Goal: Task Accomplishment & Management: Complete application form

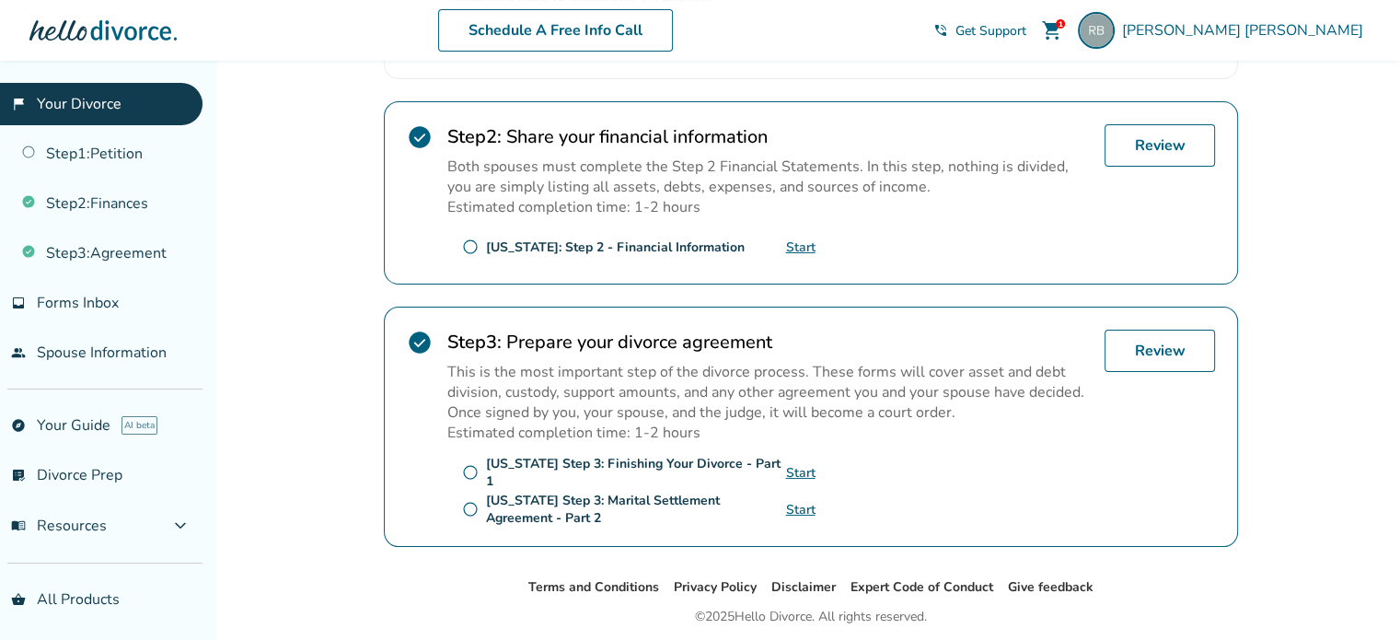
scroll to position [580, 0]
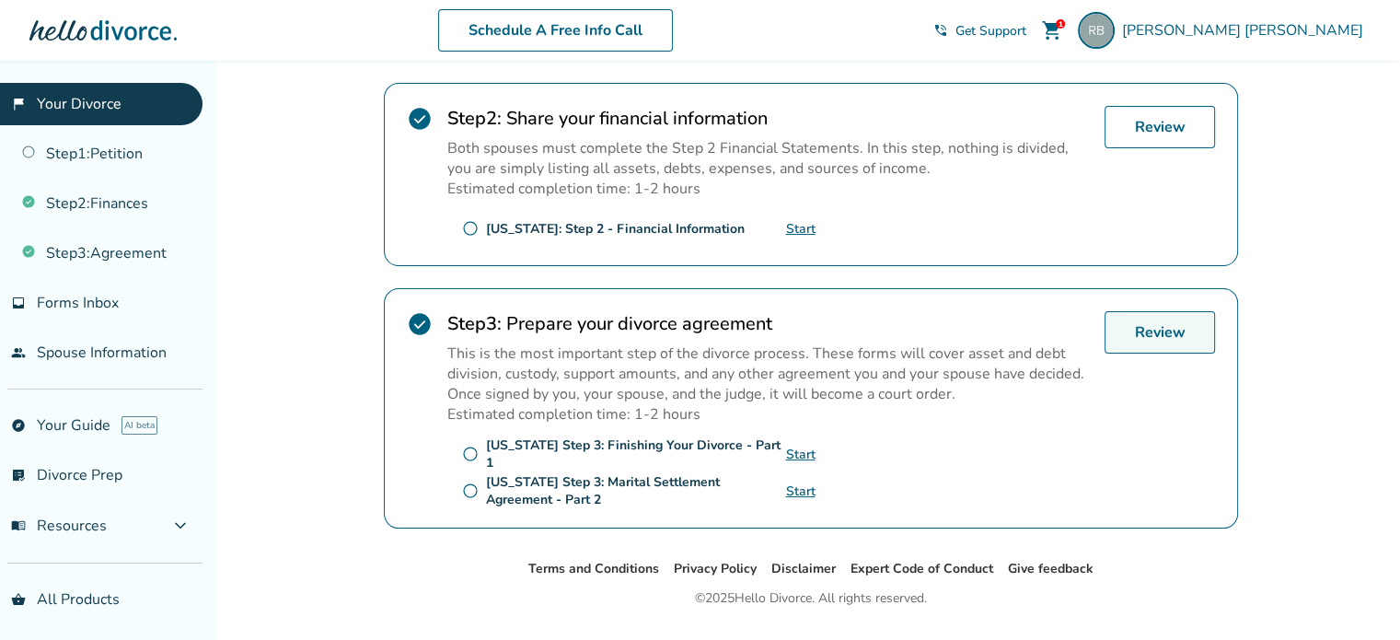
click at [1163, 319] on link "Review" at bounding box center [1159, 332] width 110 height 42
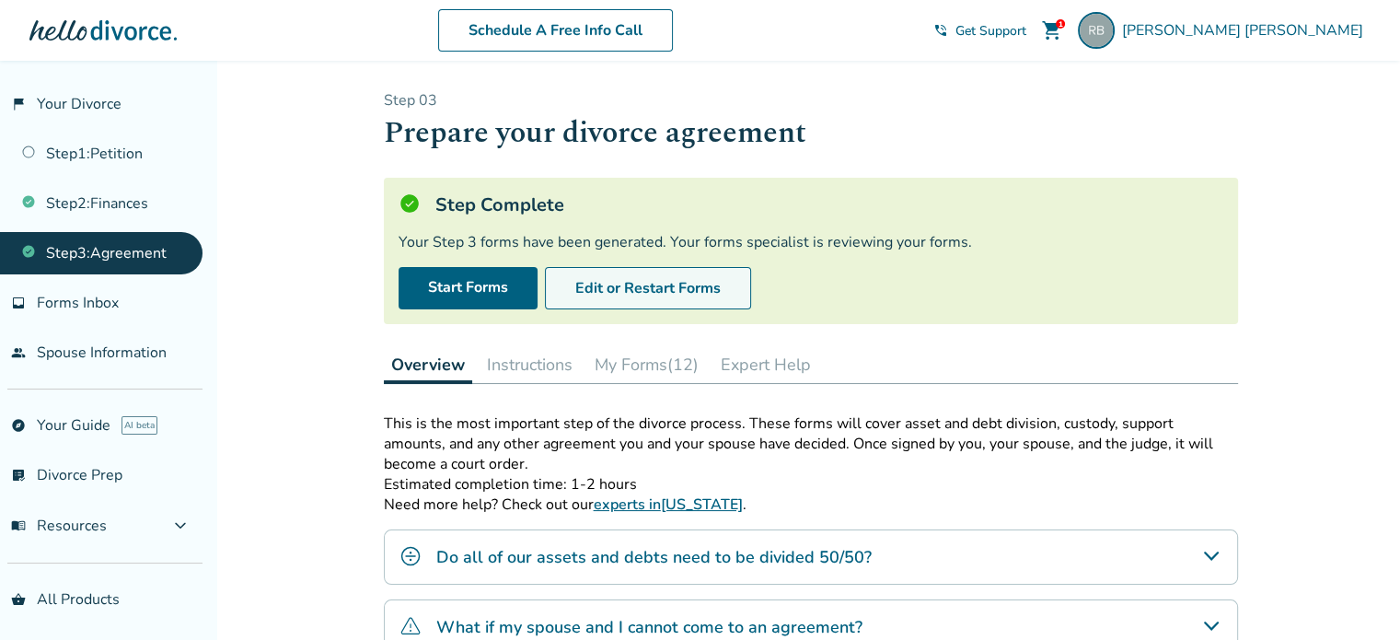
click at [700, 291] on button "Edit or Restart Forms" at bounding box center [648, 288] width 206 height 42
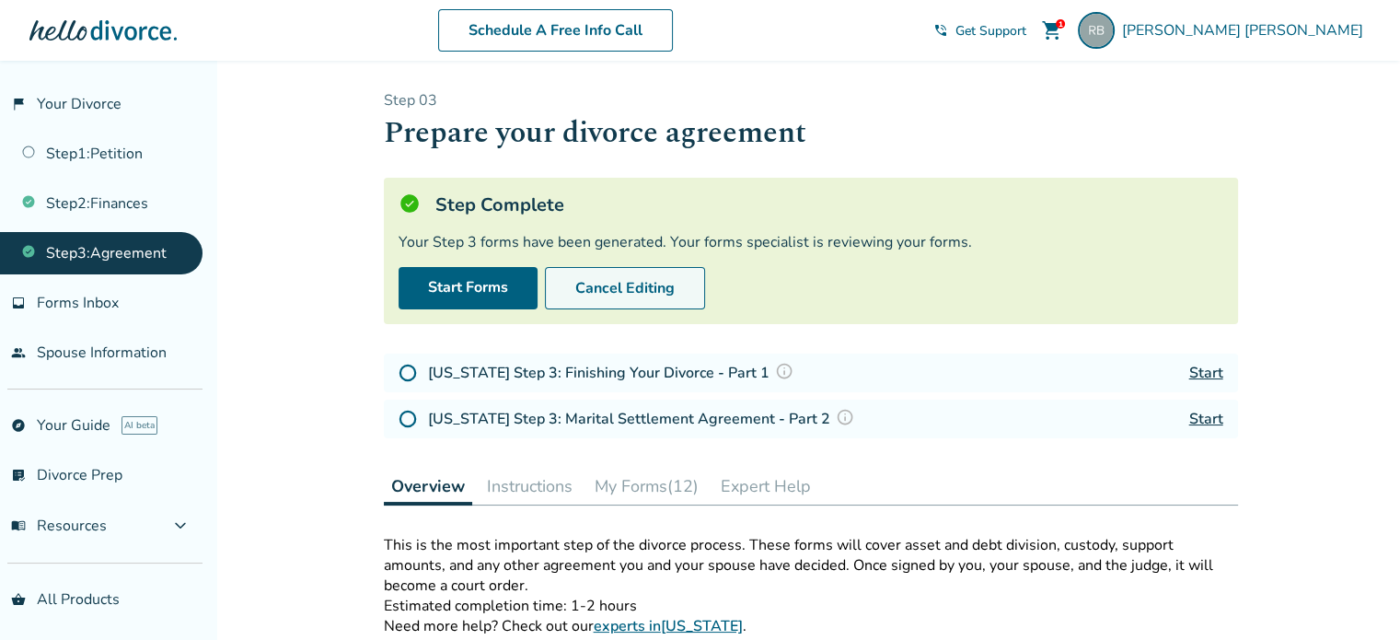
scroll to position [141, 0]
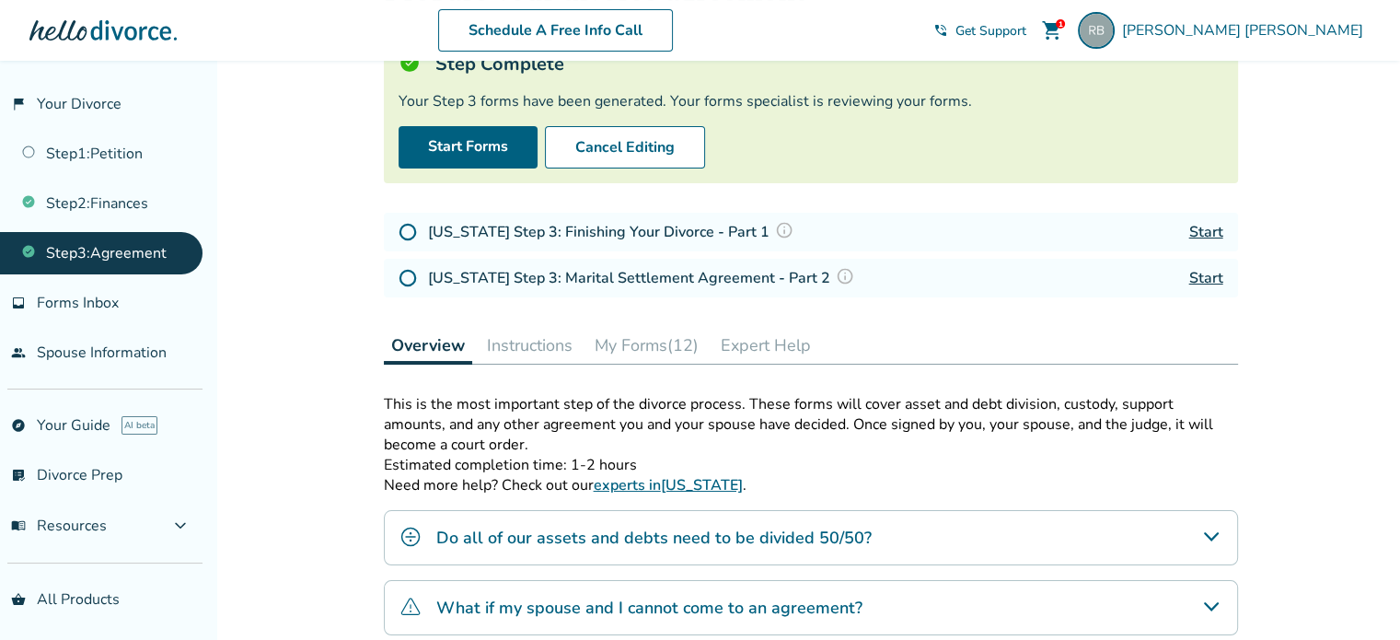
click at [643, 340] on button "My Forms (12)" at bounding box center [646, 345] width 119 height 37
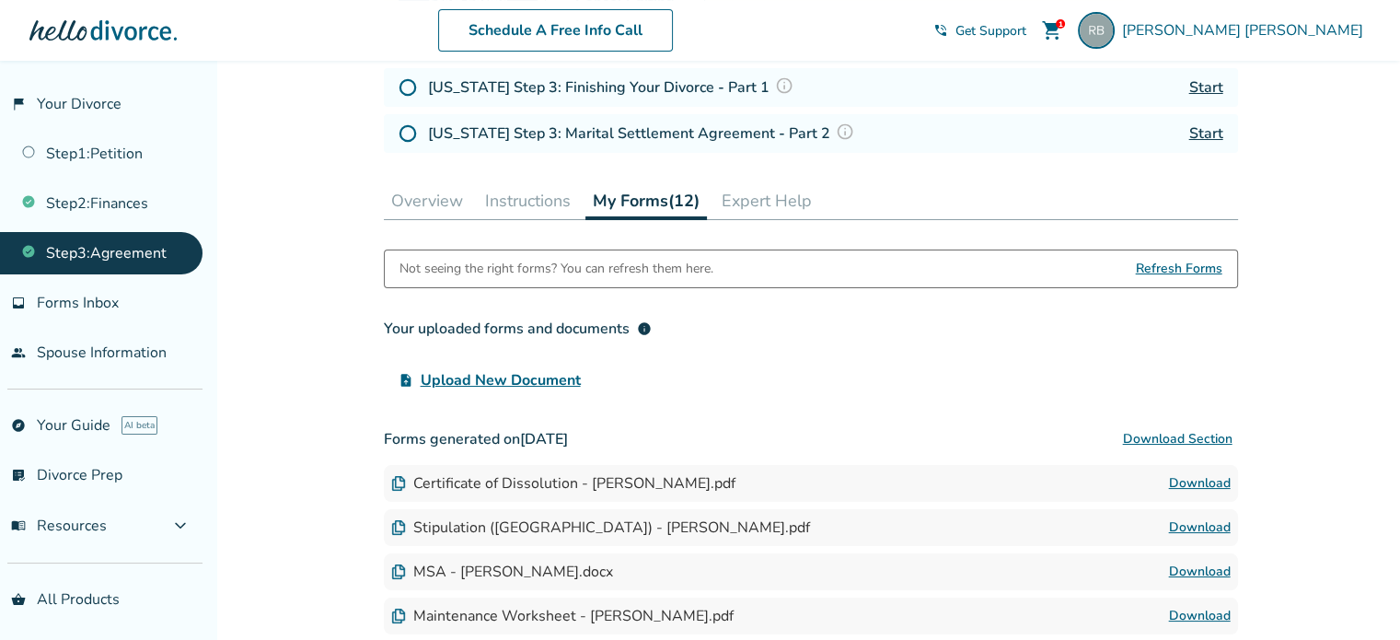
scroll to position [274, 0]
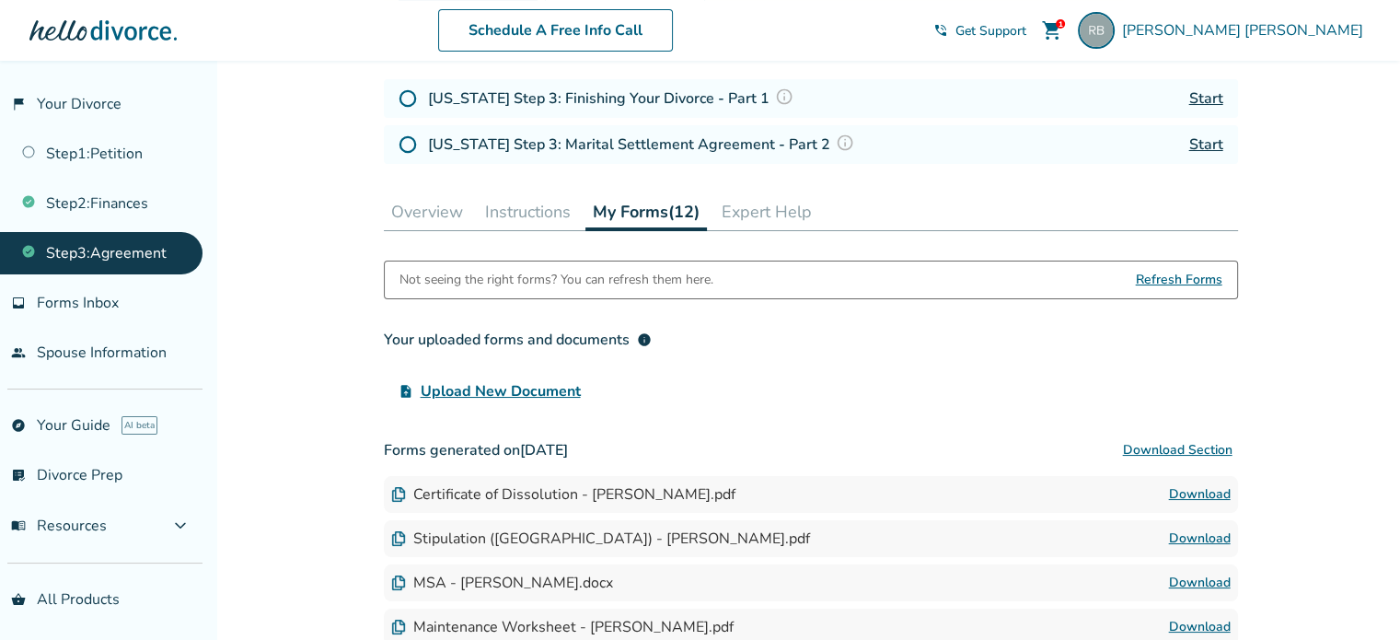
click at [775, 94] on img at bounding box center [784, 96] width 18 height 18
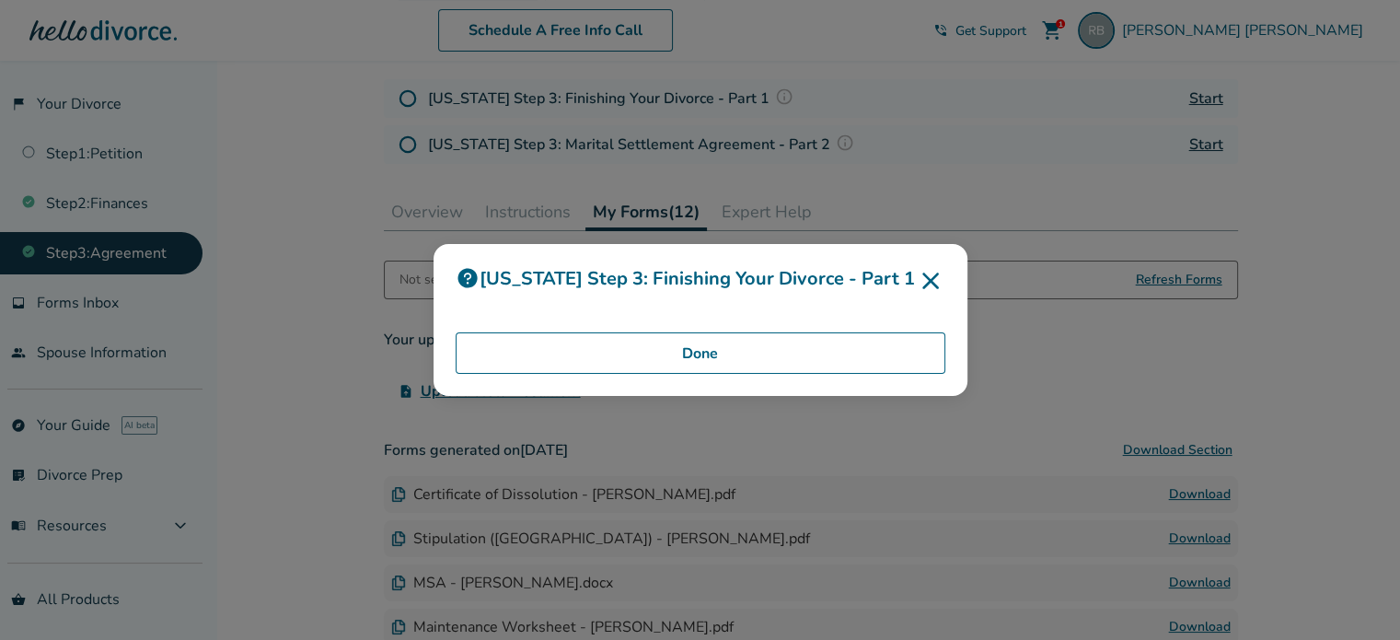
click at [780, 355] on button "Done" at bounding box center [701, 353] width 490 height 42
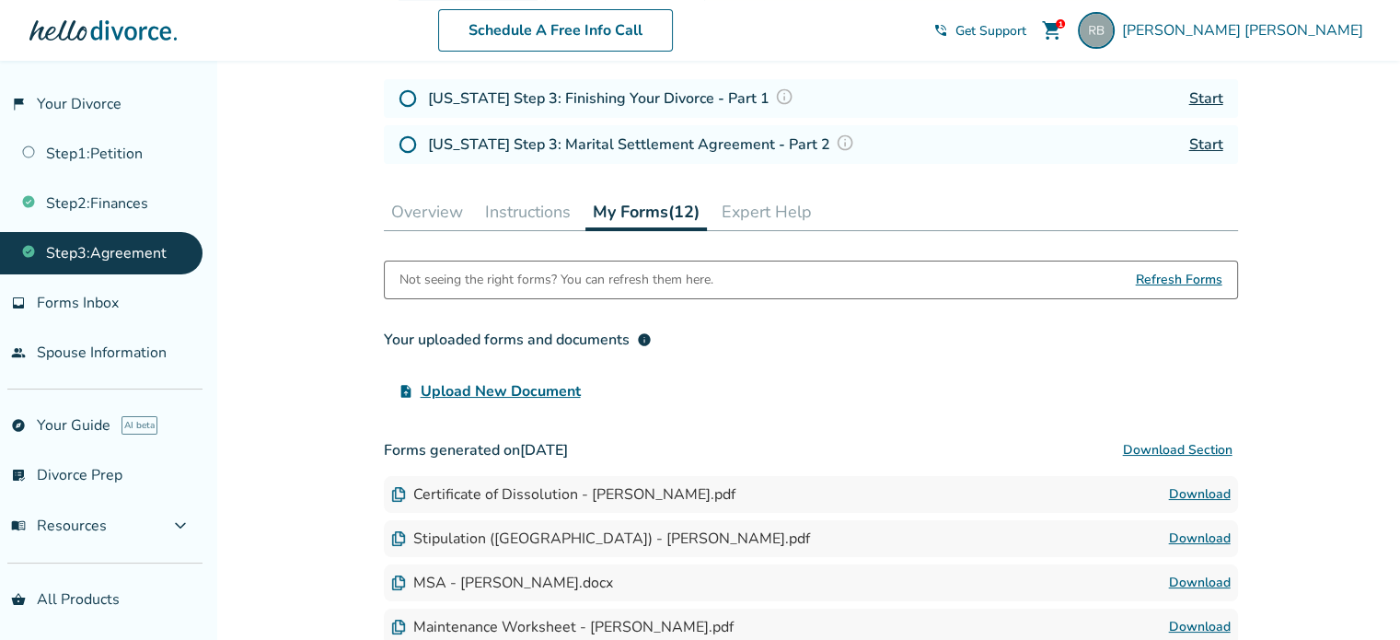
click at [404, 102] on img at bounding box center [408, 98] width 18 height 18
click at [412, 96] on img at bounding box center [408, 98] width 18 height 18
click at [428, 211] on button "Overview" at bounding box center [427, 211] width 87 height 37
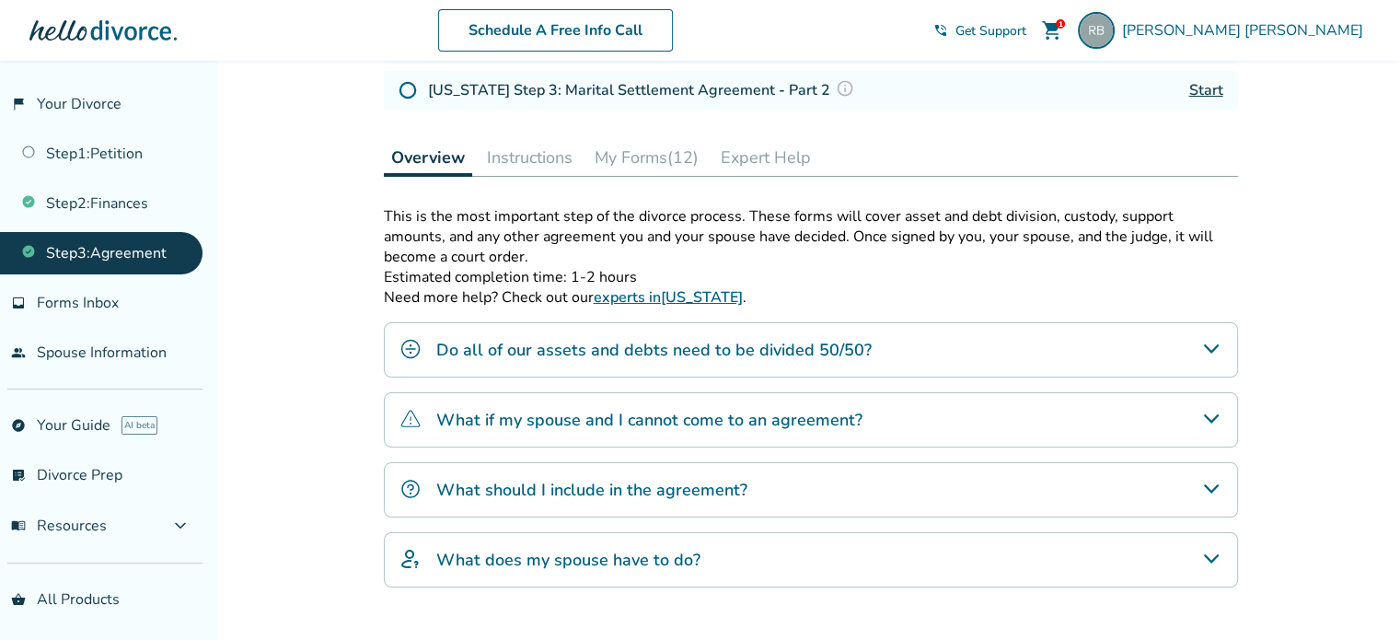
scroll to position [338, 0]
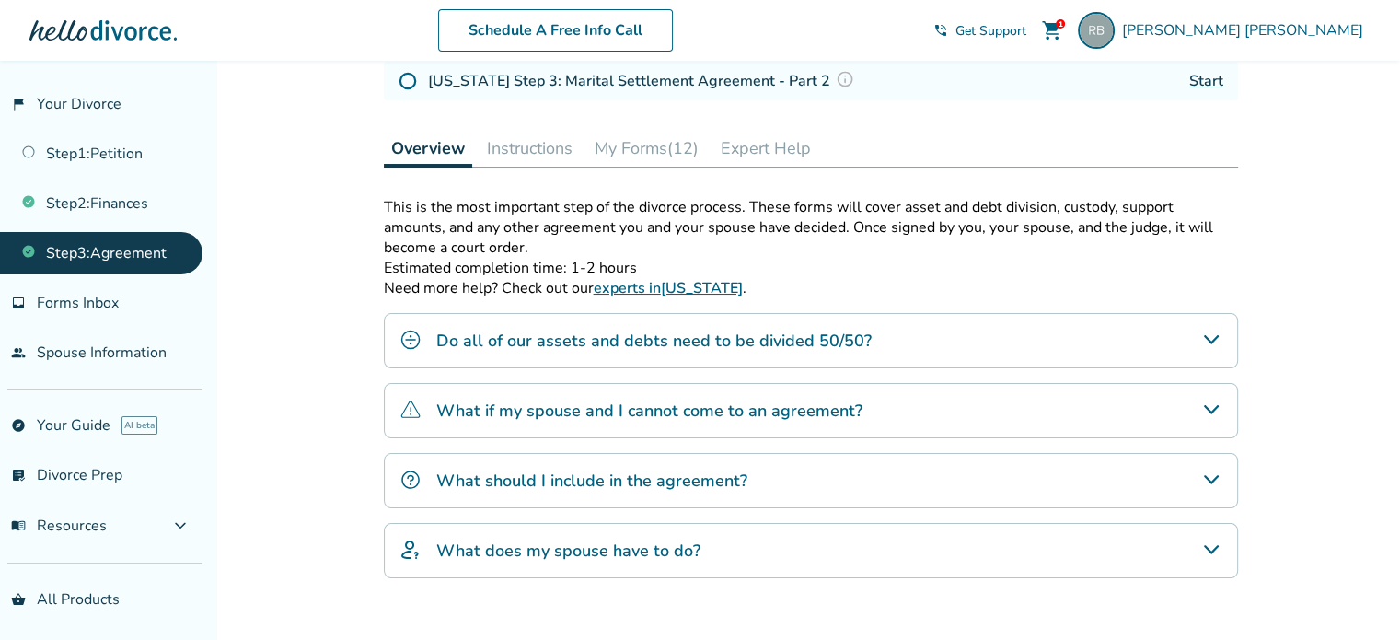
click at [1204, 329] on icon "Do all of our assets and debts need to be divided 50/50?" at bounding box center [1211, 340] width 22 height 22
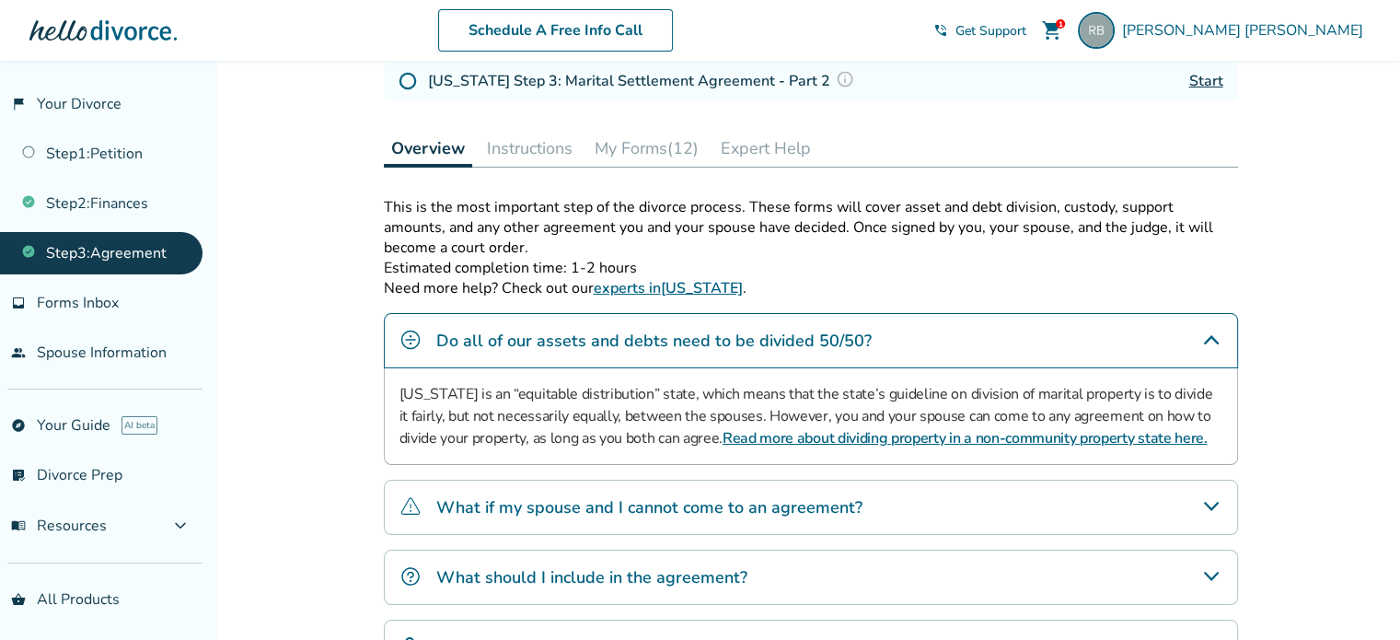
click at [1204, 329] on icon "Do all of our assets and debts need to be divided 50/50?" at bounding box center [1211, 340] width 22 height 22
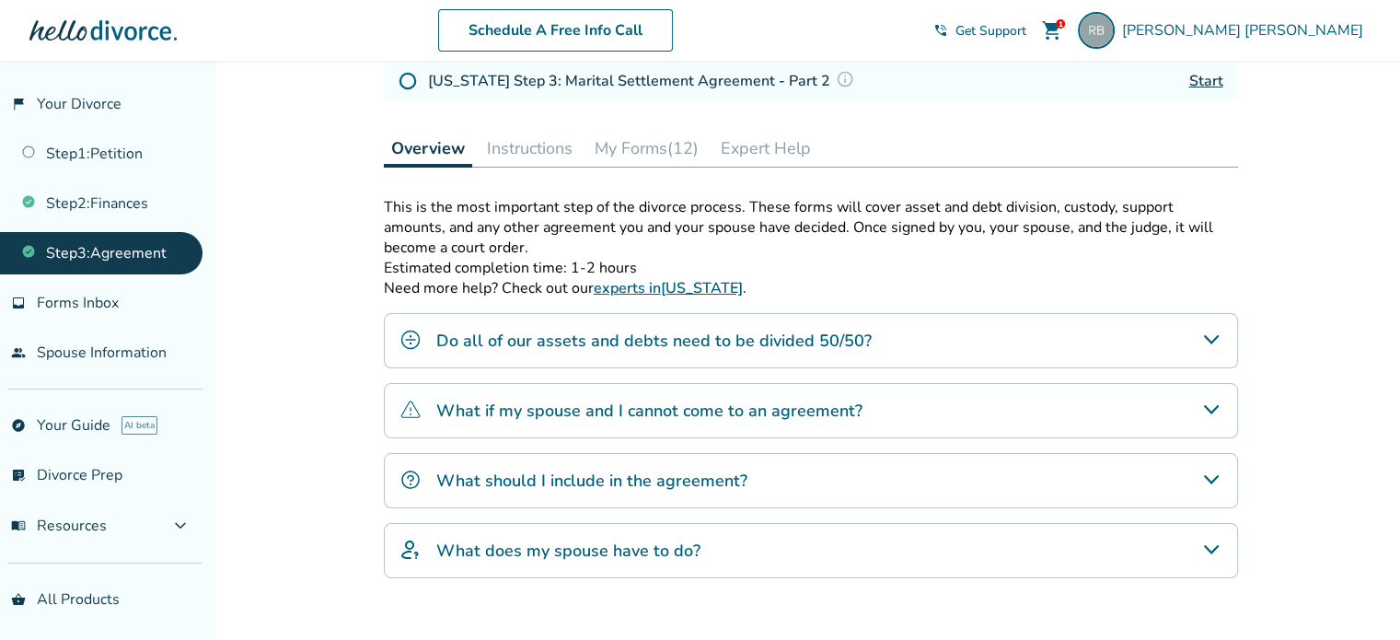
click at [1201, 477] on icon "What should I include in the agreement?" at bounding box center [1211, 479] width 22 height 22
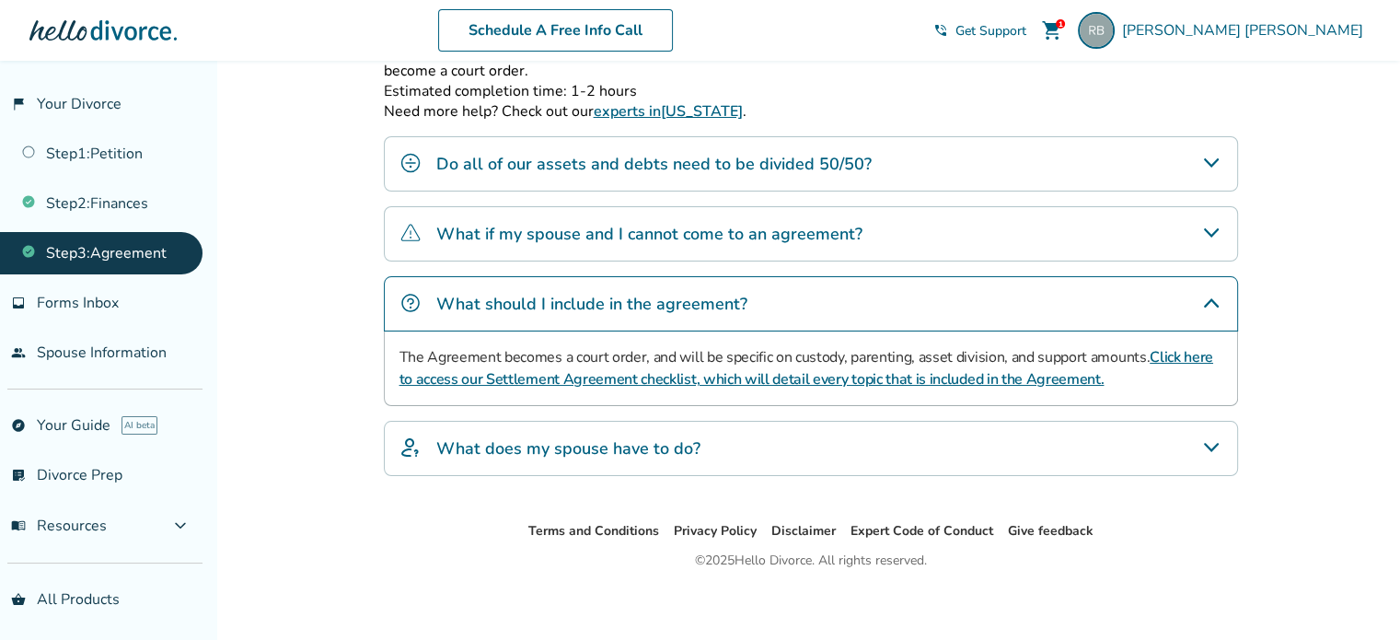
scroll to position [519, 0]
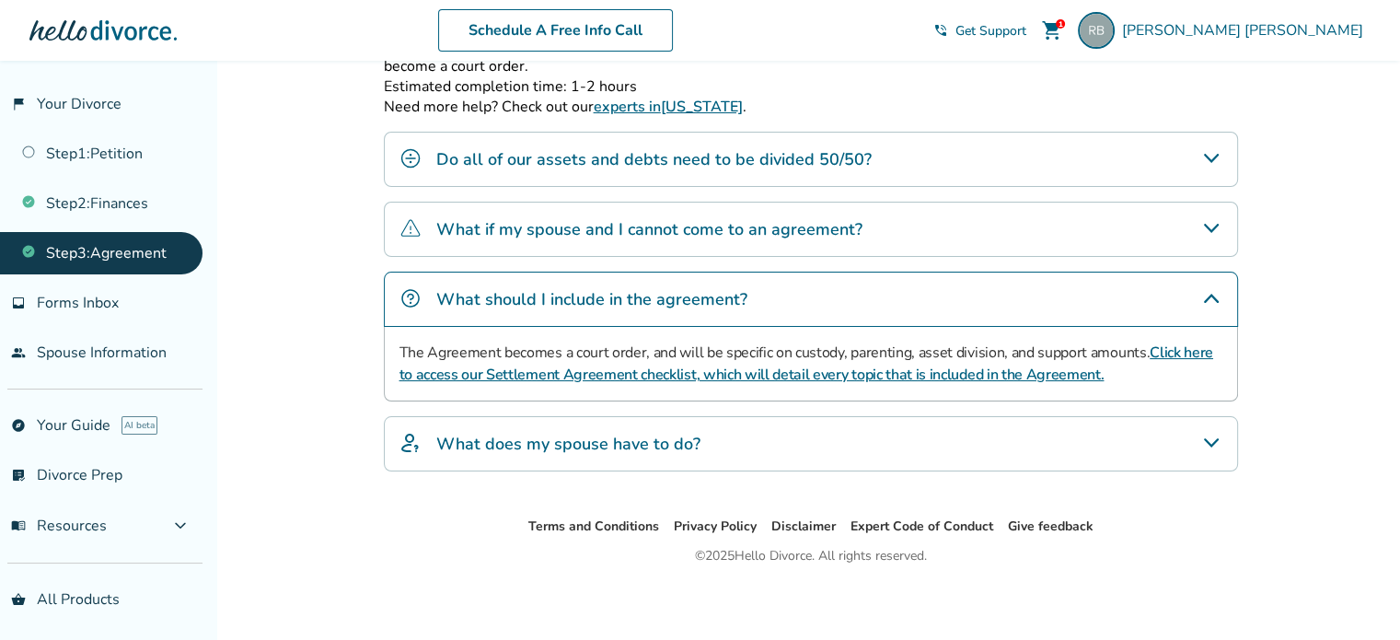
click at [1170, 344] on link "Click here to access our Settlement Agreement checklist, which will detail ever…" at bounding box center [806, 363] width 814 height 42
click at [1212, 291] on icon "What should I include in the agreement?" at bounding box center [1211, 298] width 22 height 22
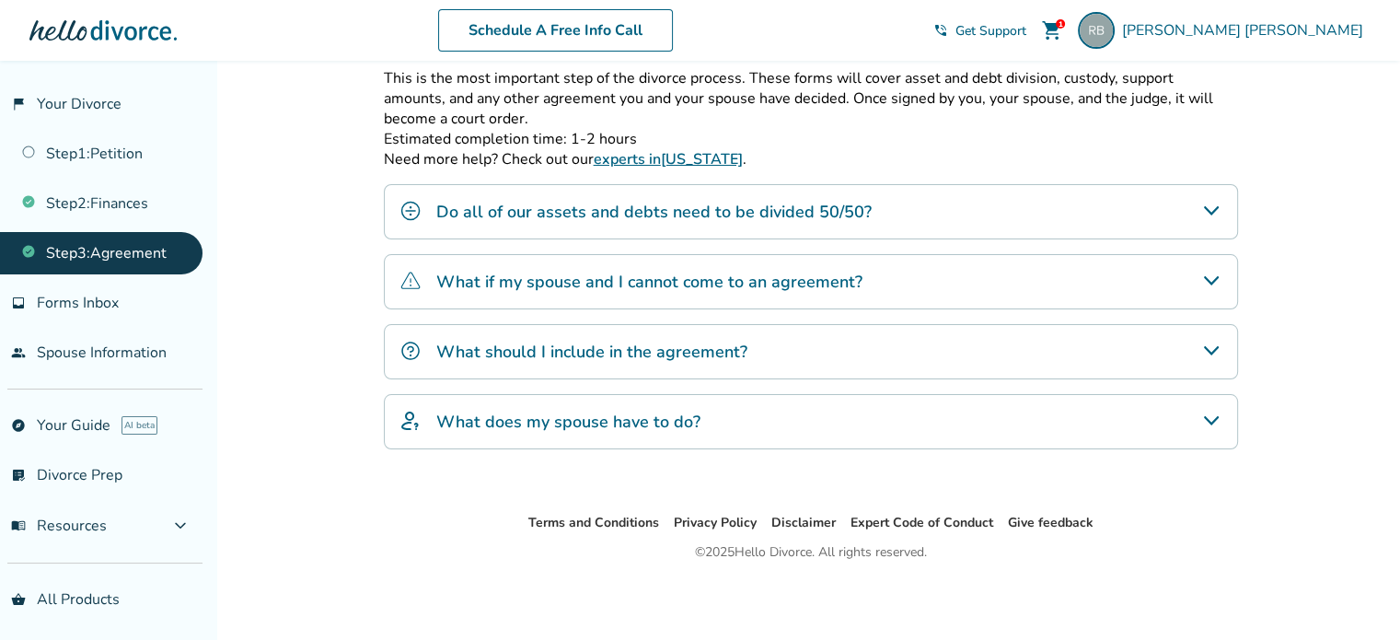
click at [1211, 415] on icon "What does my spouse have to do?" at bounding box center [1211, 421] width 22 height 22
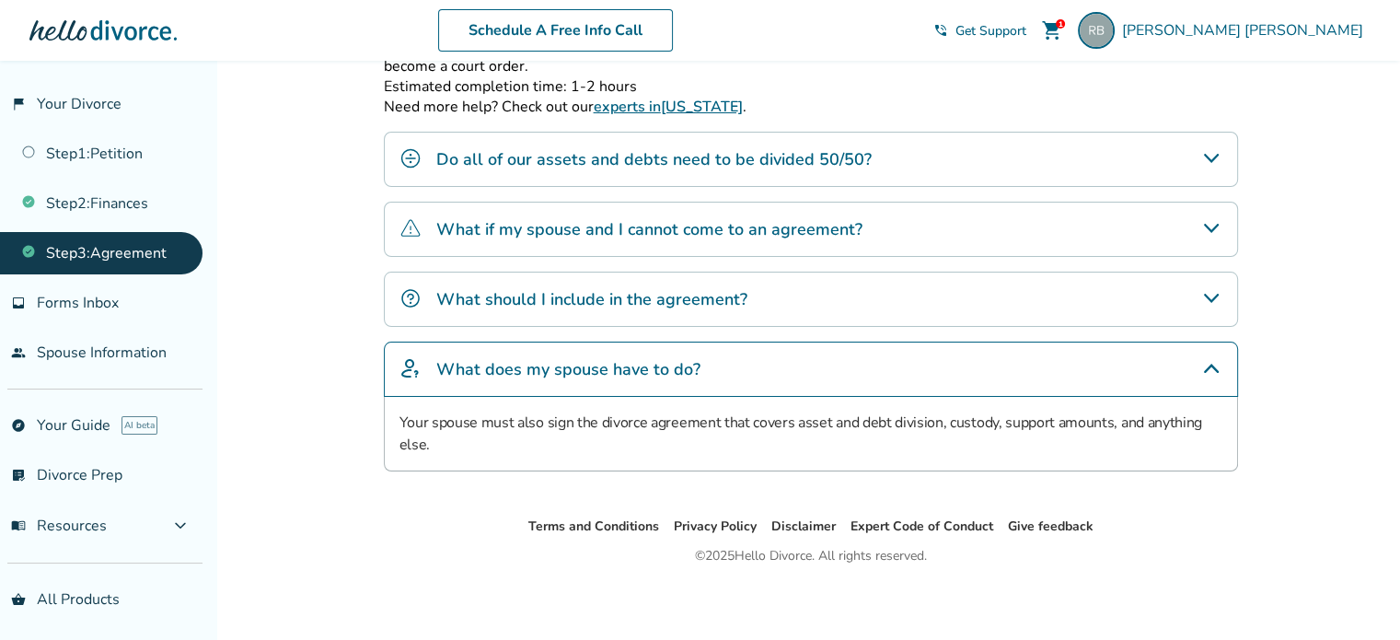
click at [1211, 368] on icon "What does my spouse have to do?" at bounding box center [1211, 368] width 22 height 22
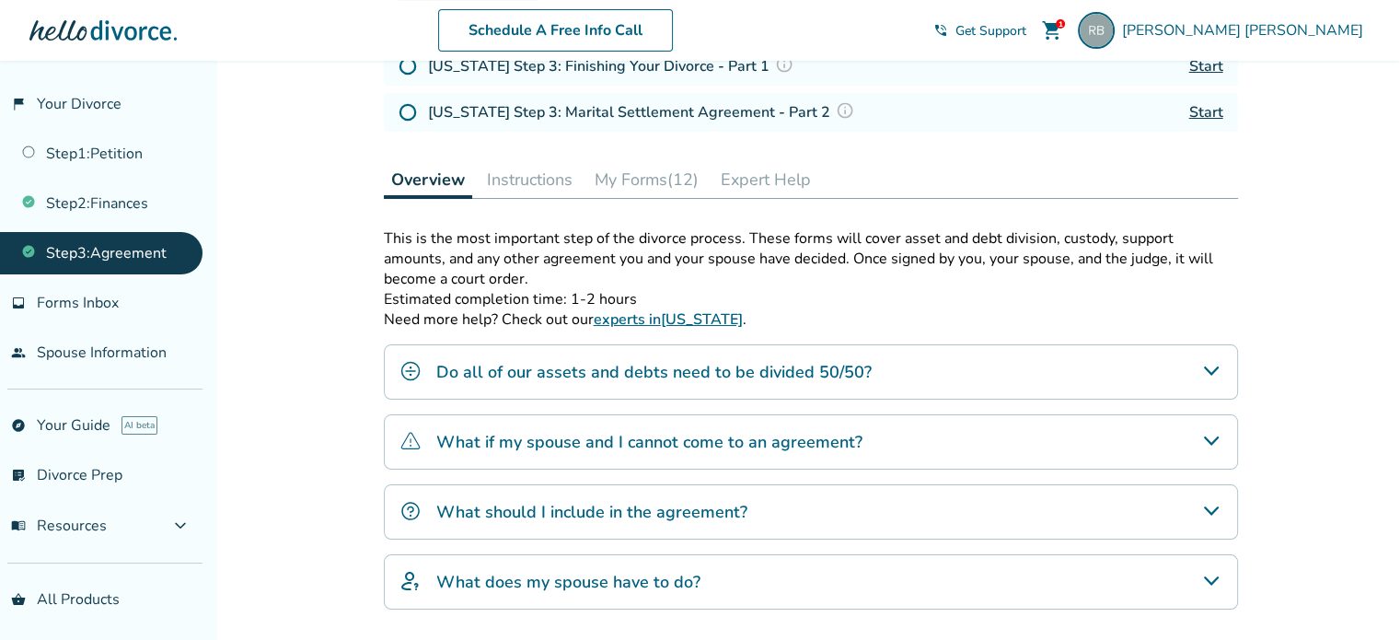
scroll to position [306, 0]
click at [532, 182] on button "Instructions" at bounding box center [530, 180] width 100 height 37
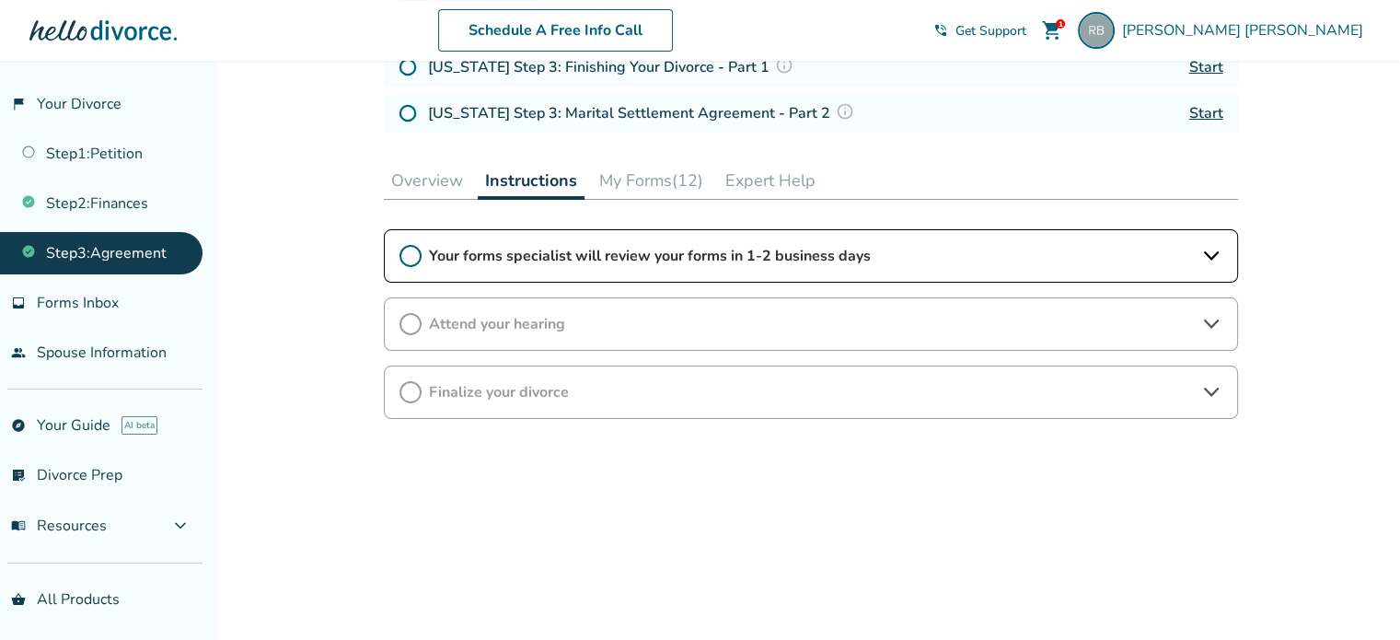
click at [1219, 254] on icon at bounding box center [1211, 256] width 22 height 22
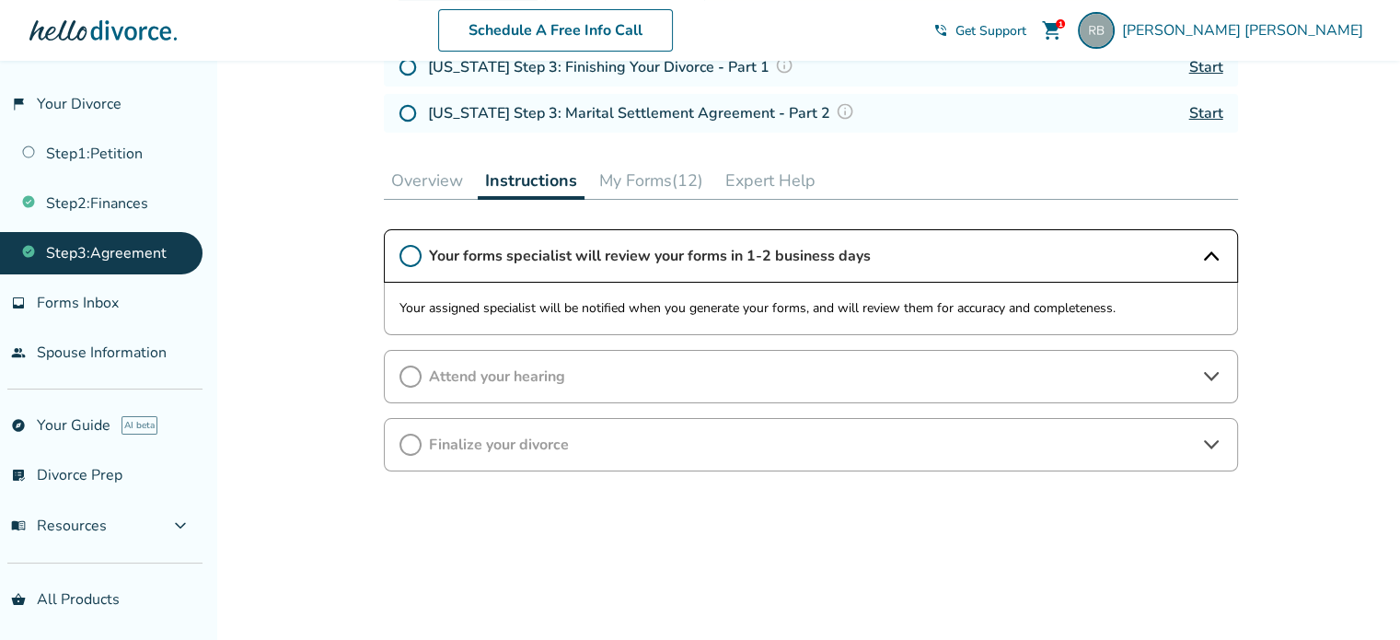
click at [1219, 254] on icon at bounding box center [1211, 256] width 22 height 22
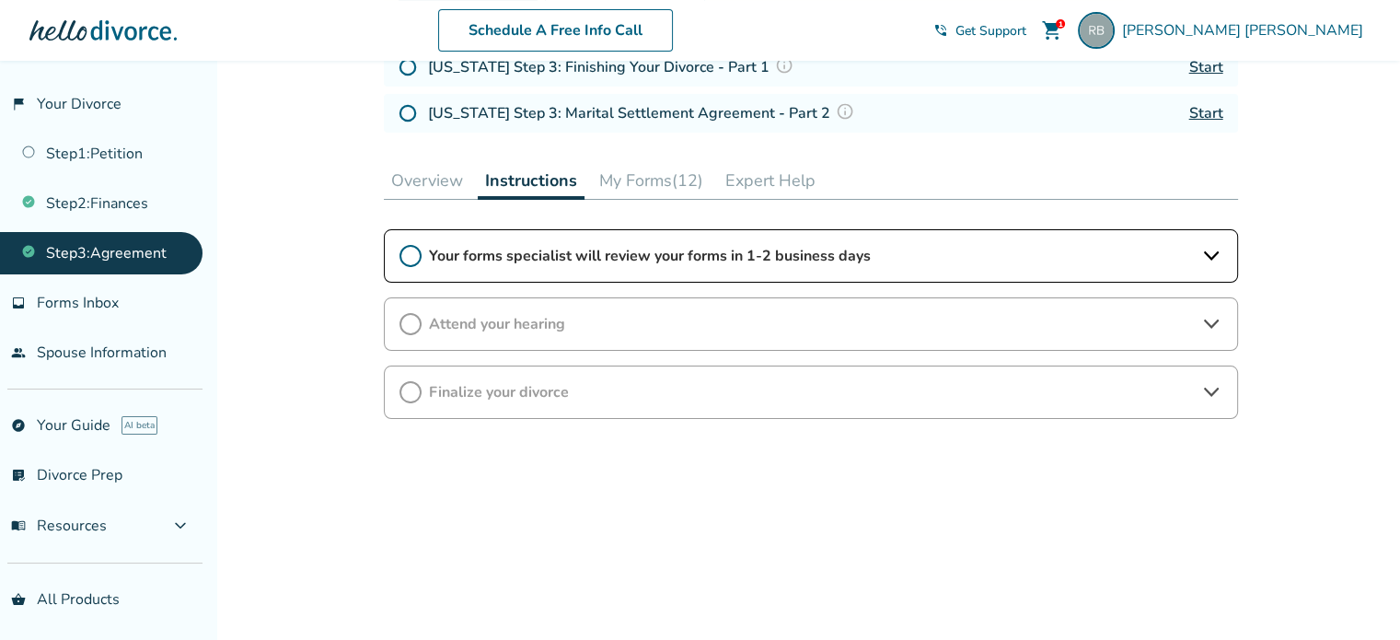
click at [1214, 309] on div "Attend your hearing" at bounding box center [811, 323] width 854 height 53
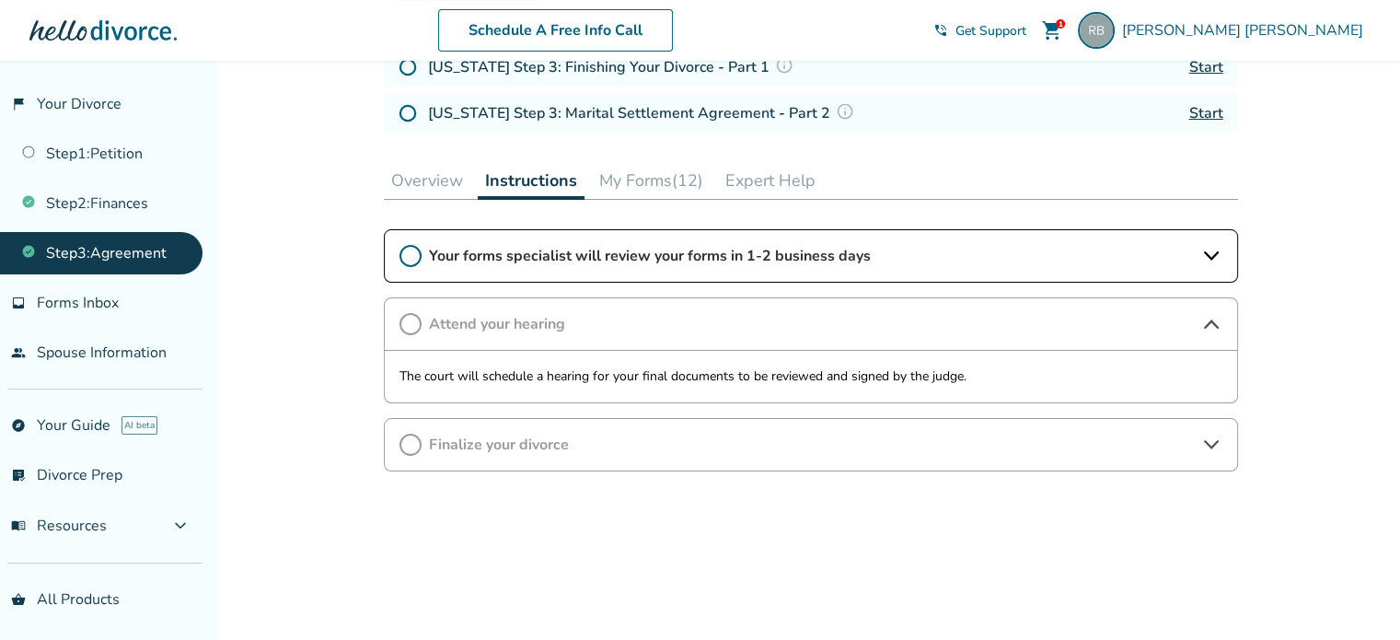
click at [1214, 309] on div "Attend your hearing" at bounding box center [811, 323] width 854 height 53
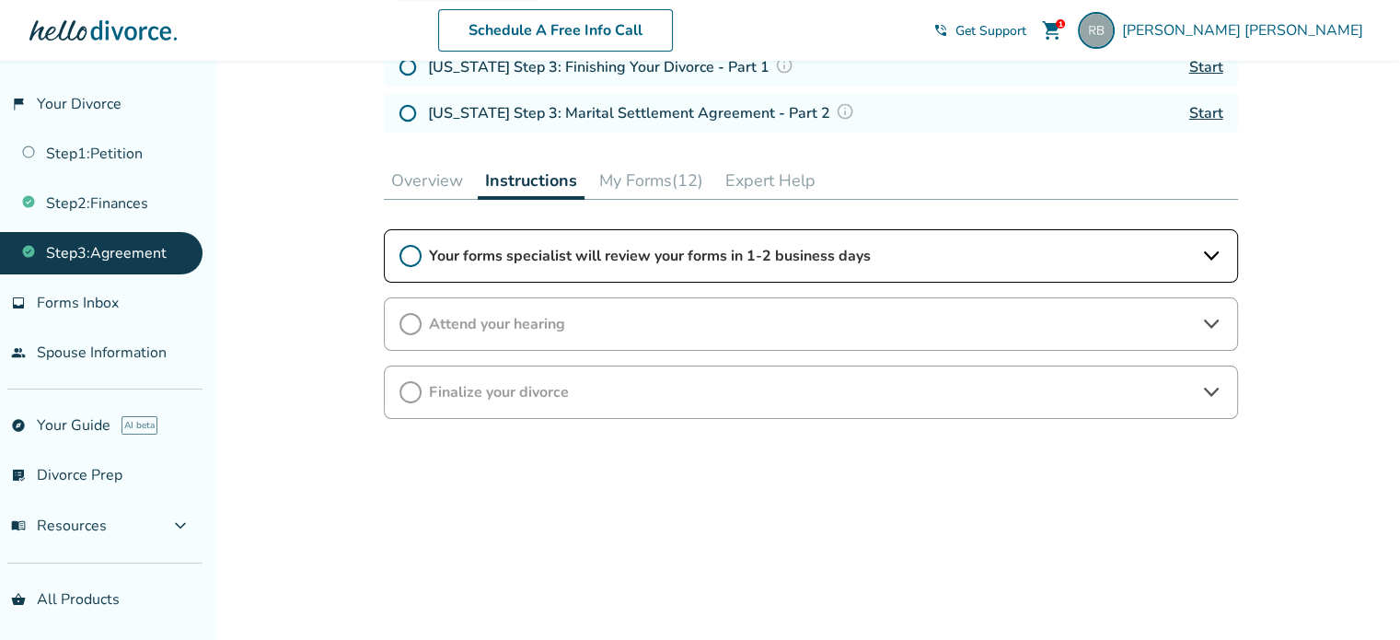
click at [1222, 396] on div "Finalize your divorce" at bounding box center [811, 391] width 854 height 53
click at [1208, 308] on div "Attend your hearing" at bounding box center [811, 323] width 854 height 53
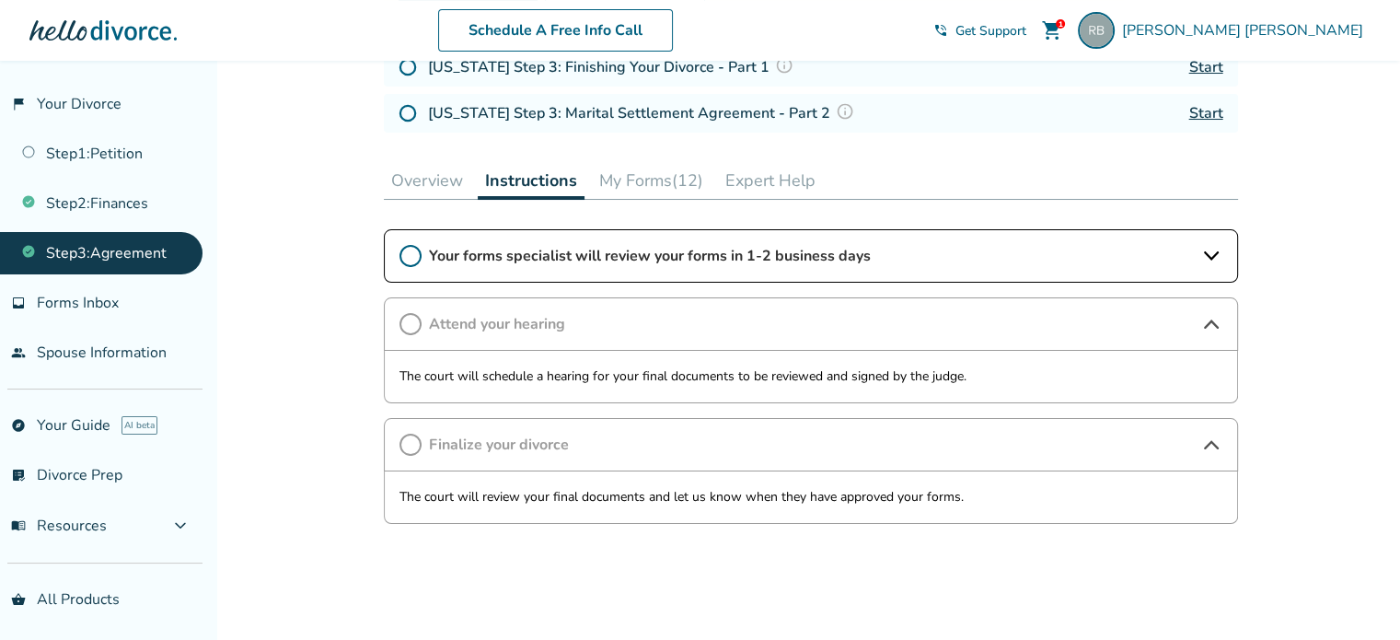
click at [1208, 308] on div "Attend your hearing" at bounding box center [811, 323] width 854 height 53
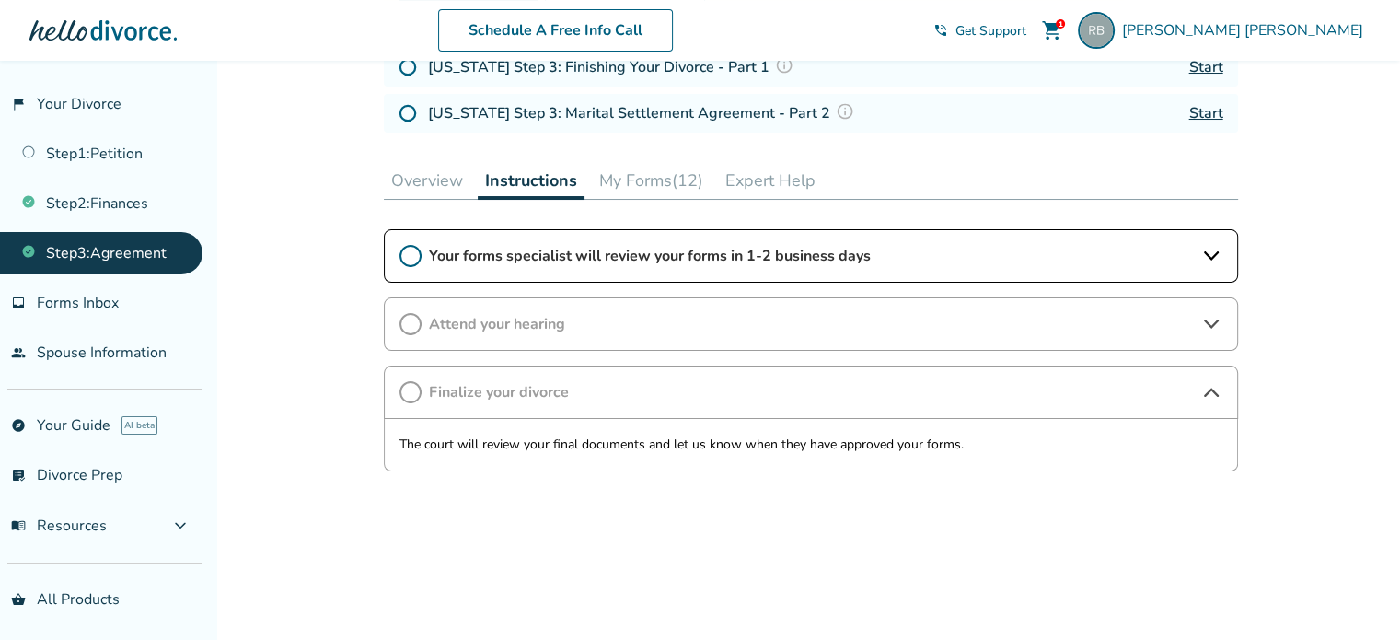
click at [1208, 308] on div "Attend your hearing" at bounding box center [811, 323] width 854 height 53
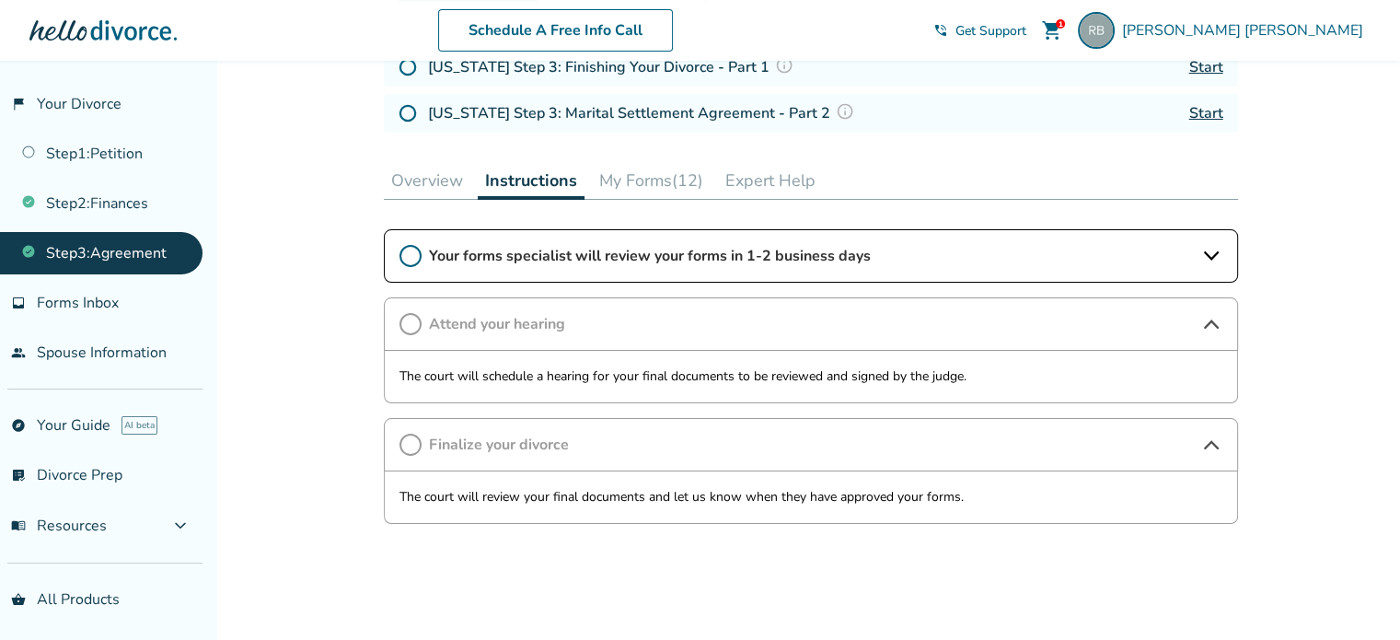
click at [1208, 308] on div "Attend your hearing" at bounding box center [811, 323] width 854 height 53
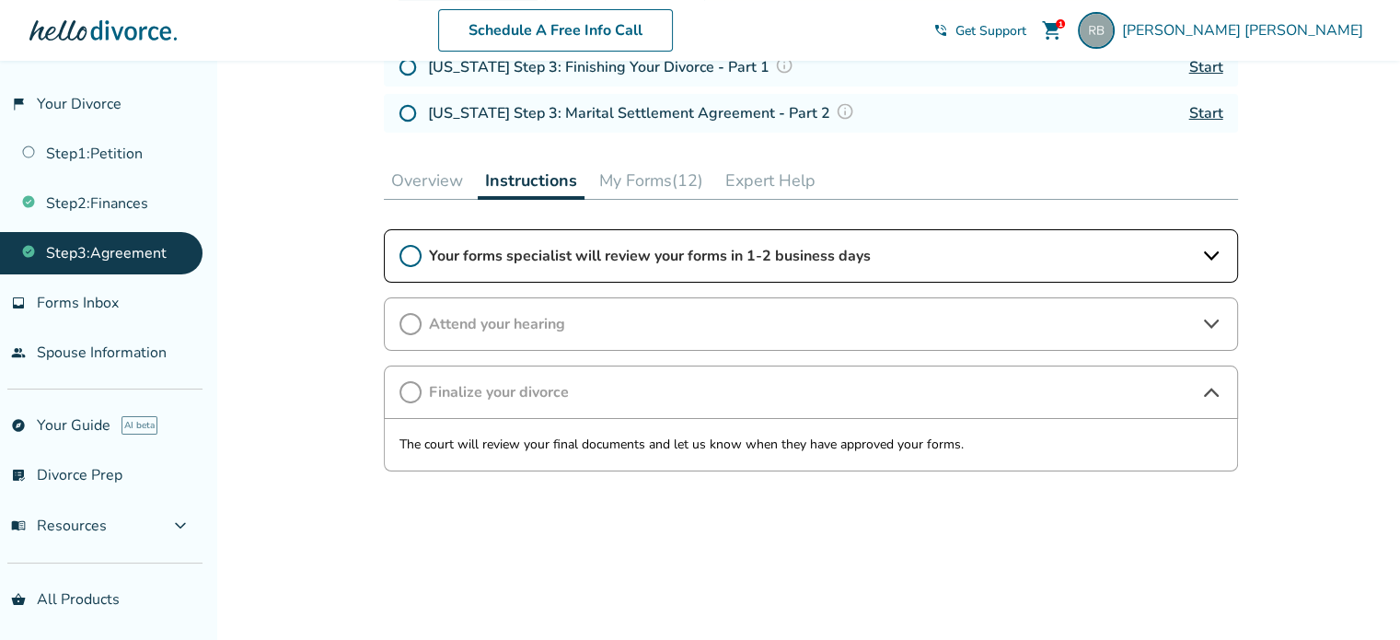
click at [1218, 385] on icon at bounding box center [1211, 392] width 22 height 22
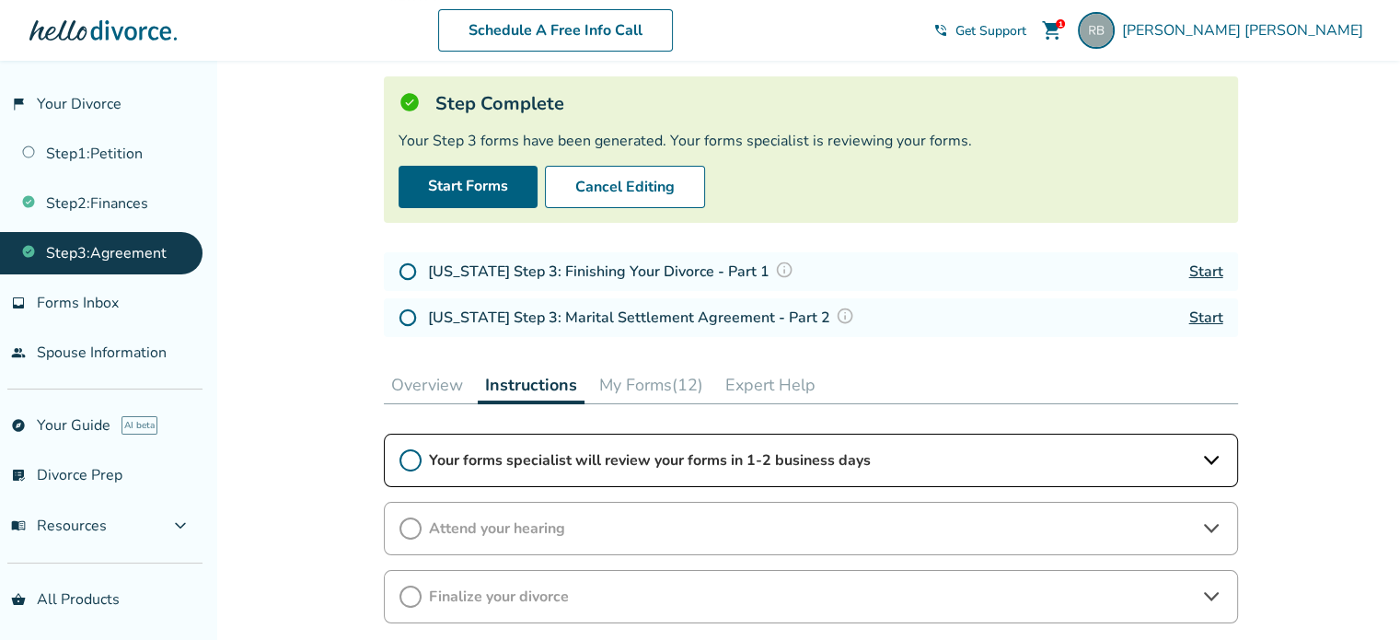
scroll to position [90, 0]
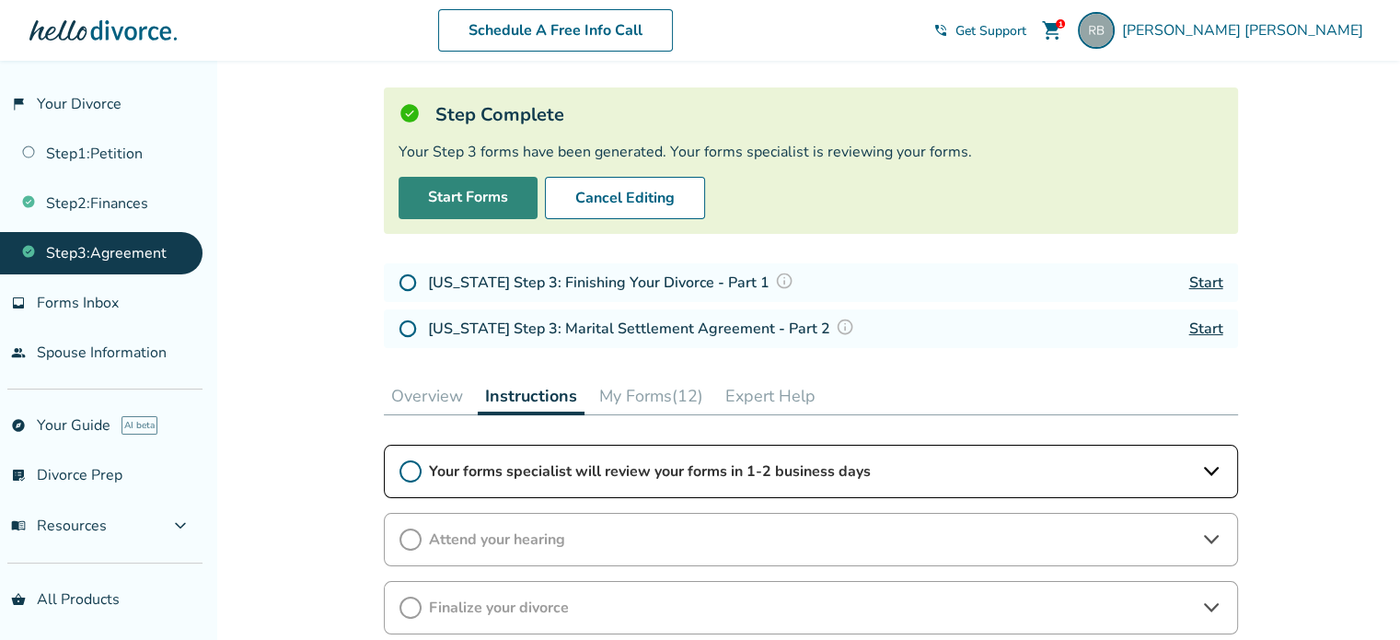
click at [445, 208] on link "Start Forms" at bounding box center [468, 198] width 139 height 42
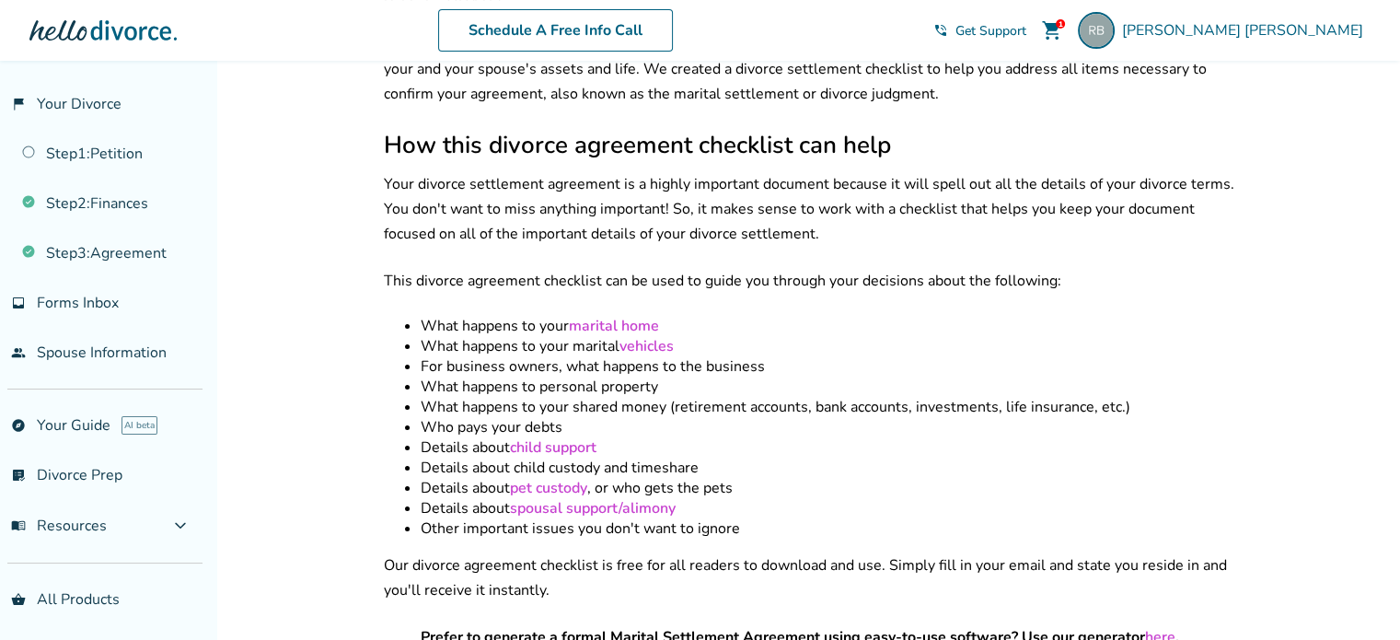
scroll to position [444, 0]
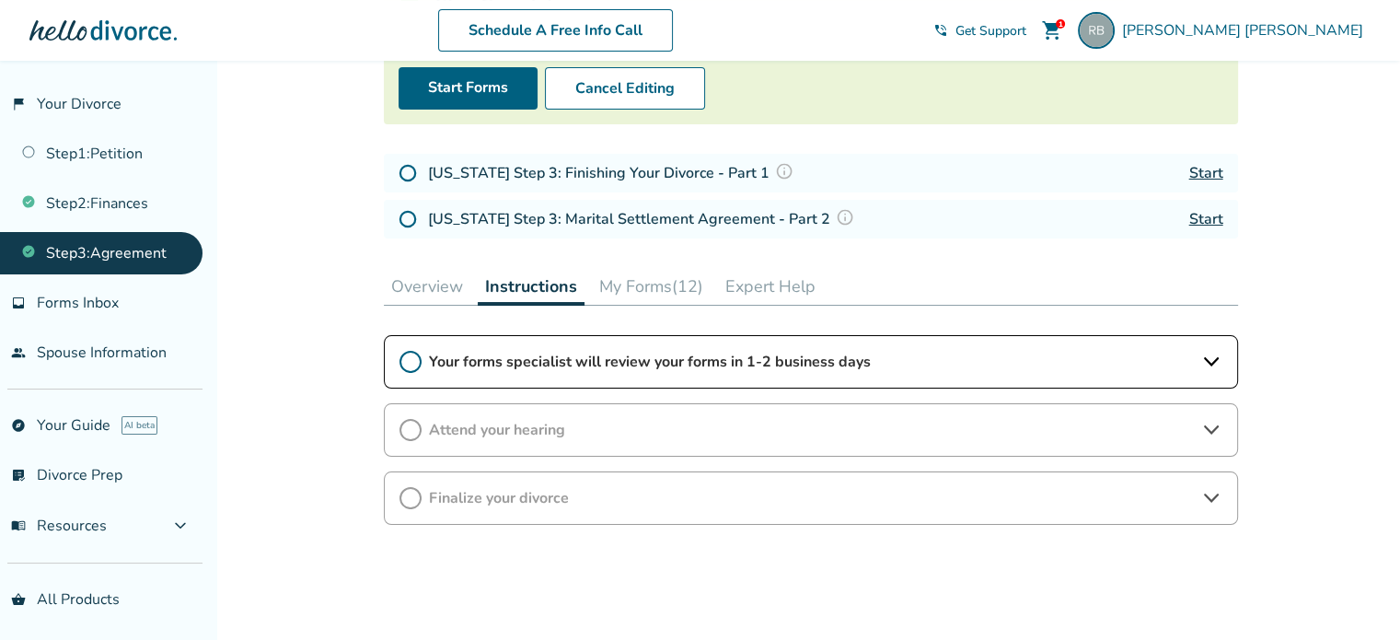
scroll to position [254, 0]
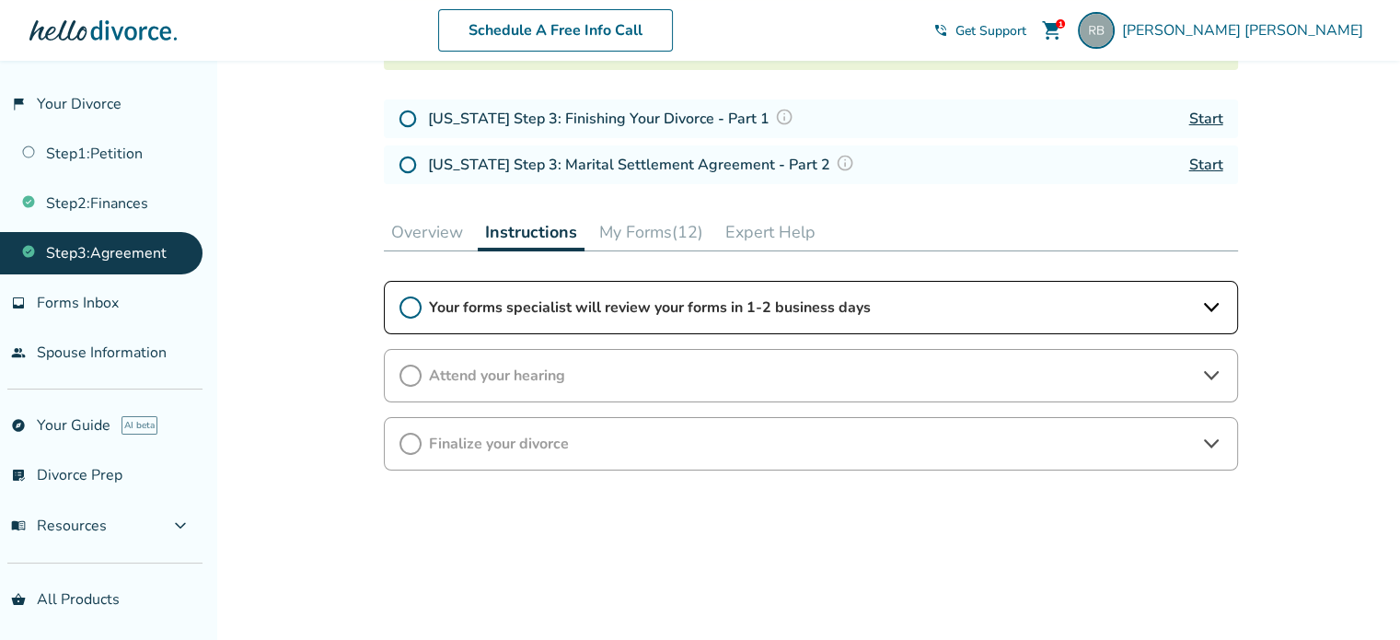
click at [664, 231] on button "My Forms (12)" at bounding box center [651, 232] width 119 height 37
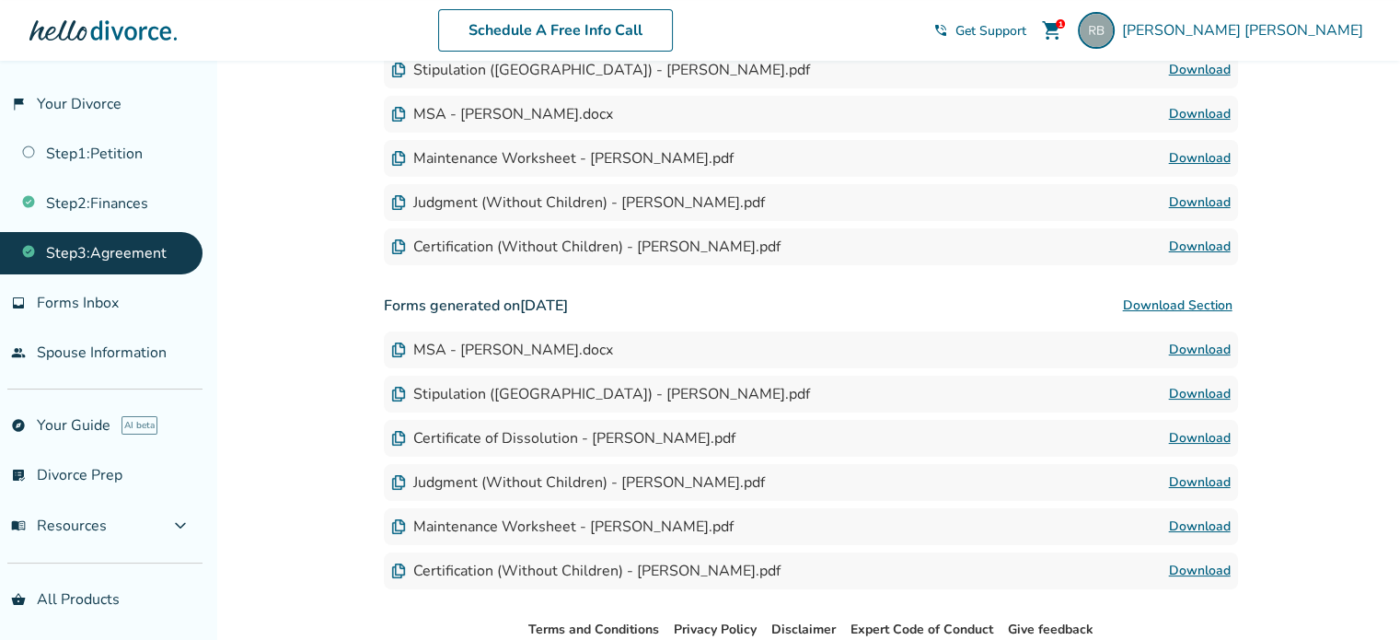
scroll to position [772, 0]
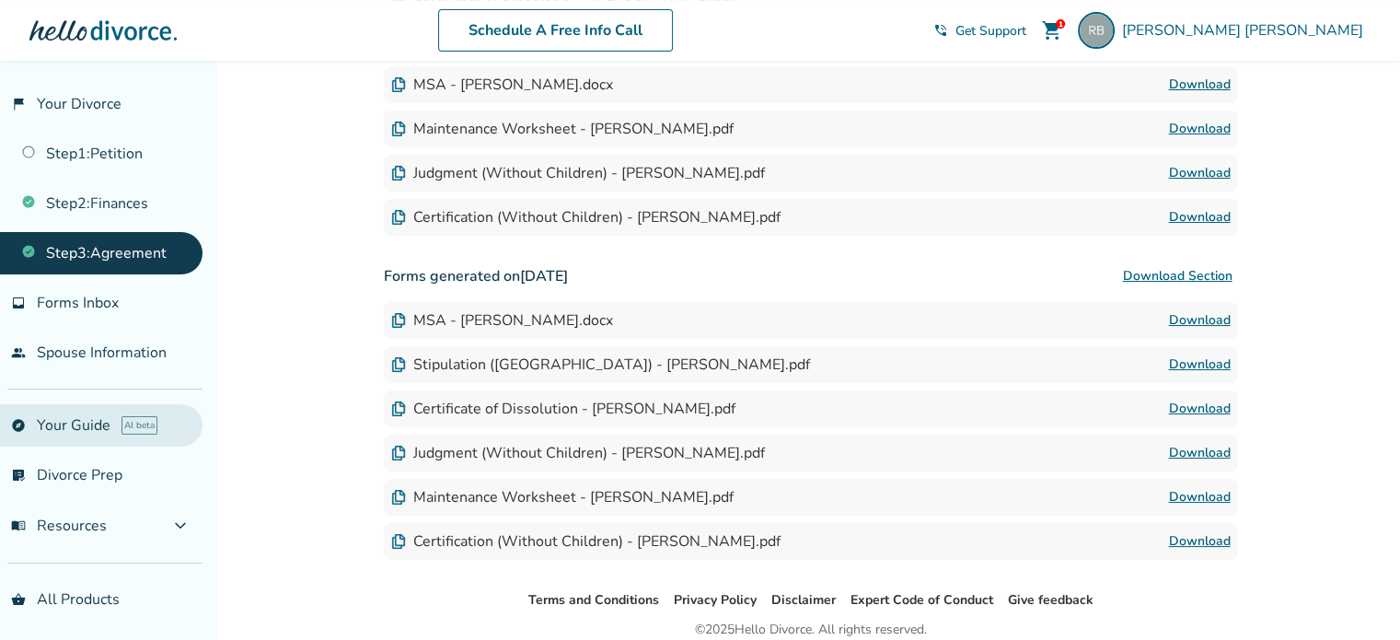
click at [67, 427] on link "explore Your Guide AI beta" at bounding box center [101, 425] width 202 height 42
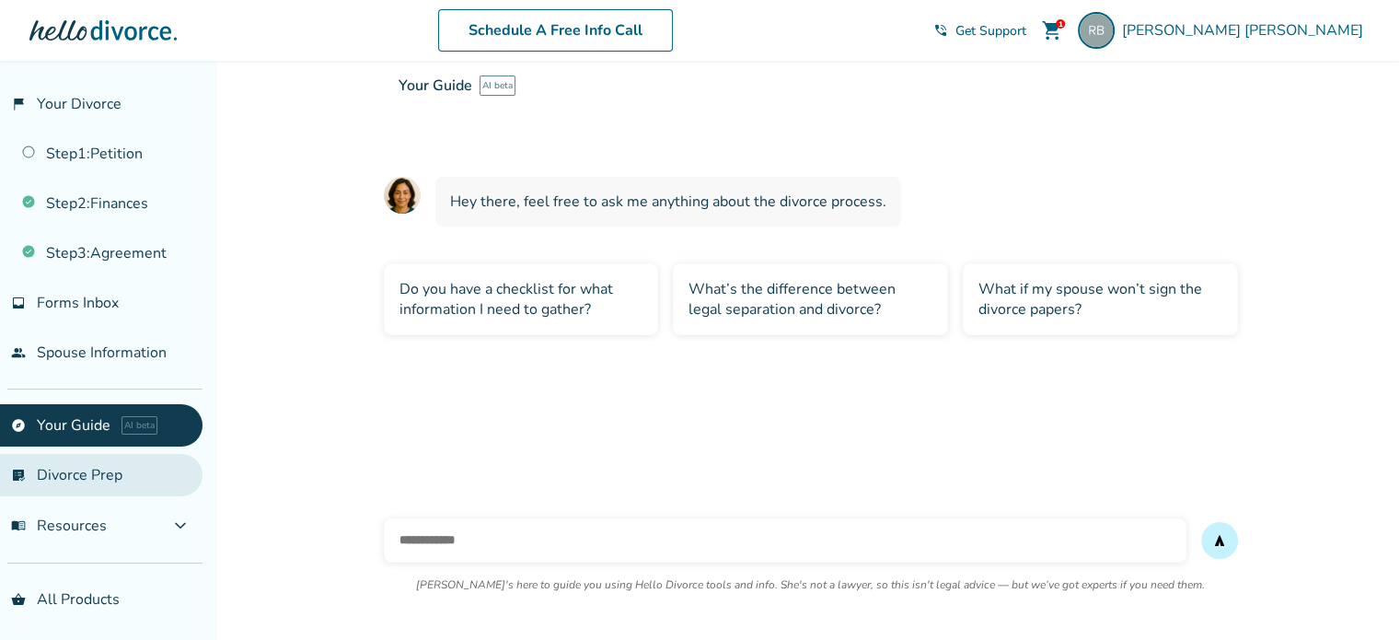
click at [71, 470] on link "list_alt_check Divorce Prep" at bounding box center [101, 475] width 202 height 42
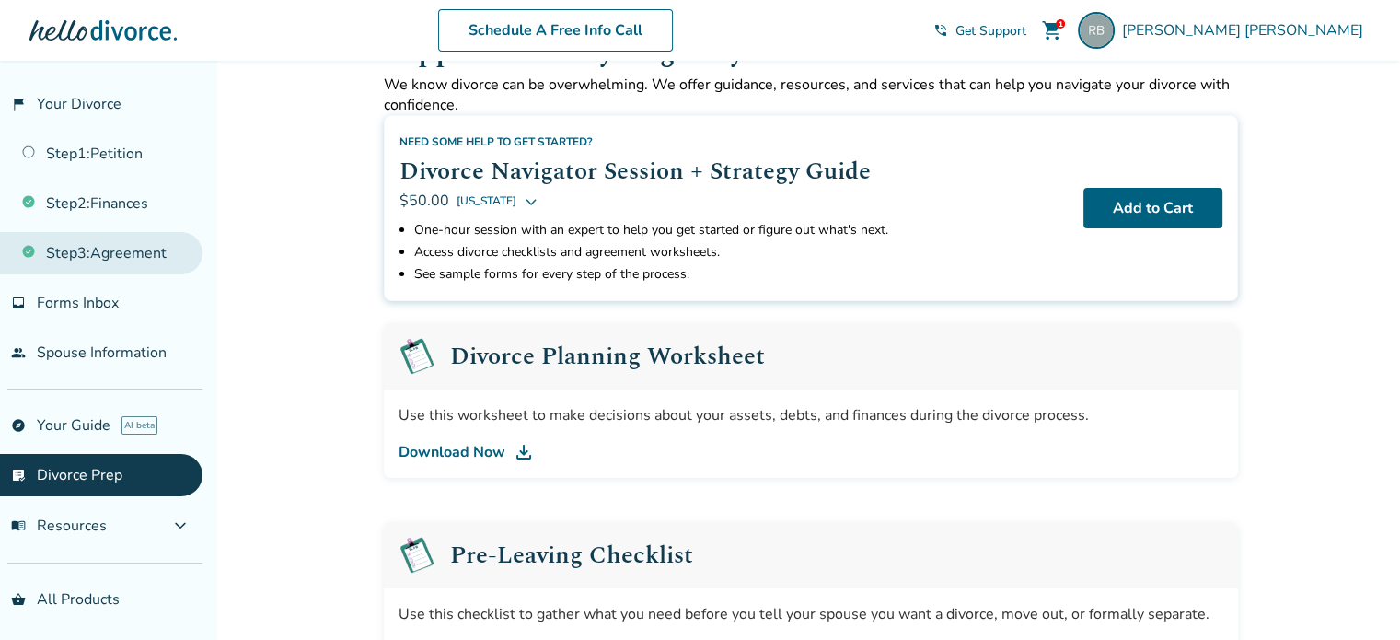
click at [99, 260] on link "Step 3 : Agreement" at bounding box center [101, 253] width 202 height 42
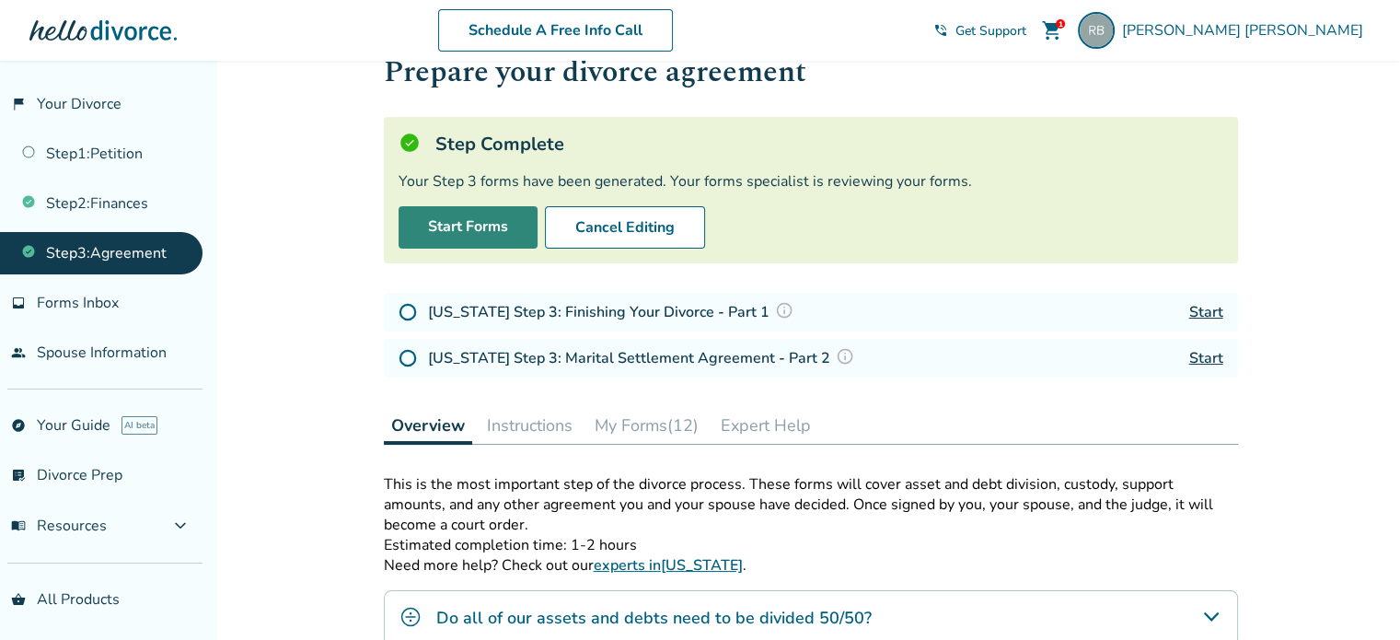
click at [478, 223] on link "Start Forms" at bounding box center [468, 227] width 139 height 42
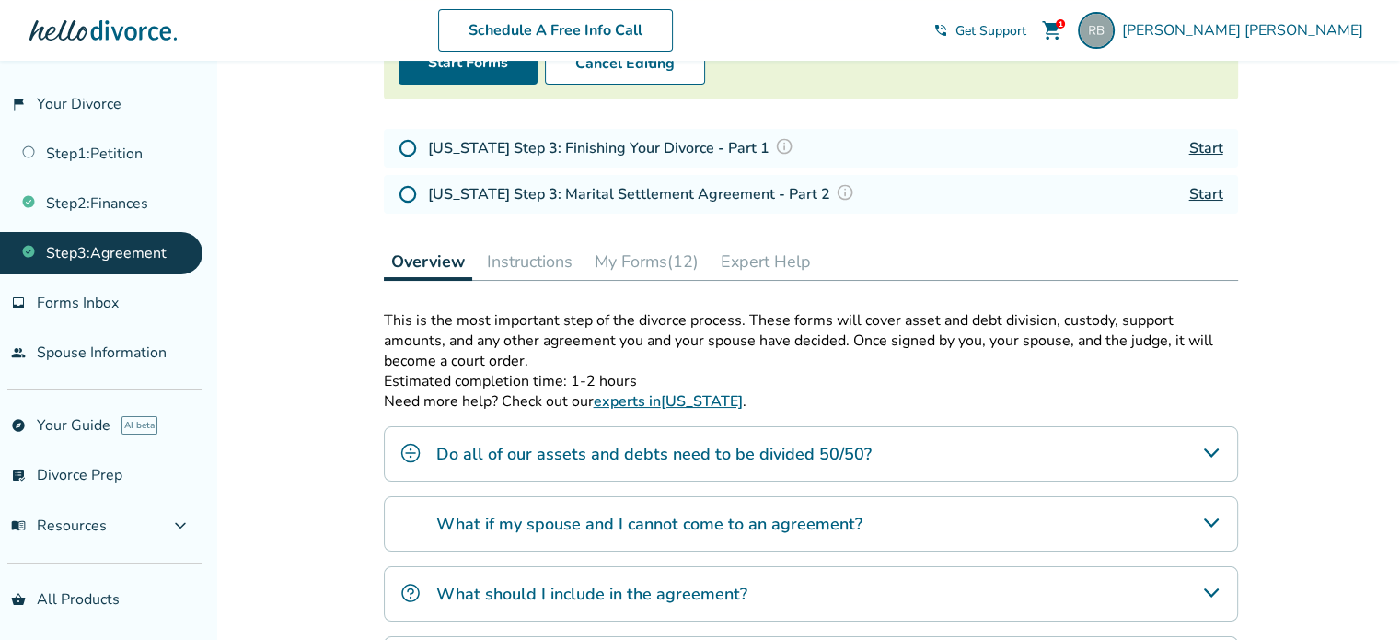
scroll to position [233, 0]
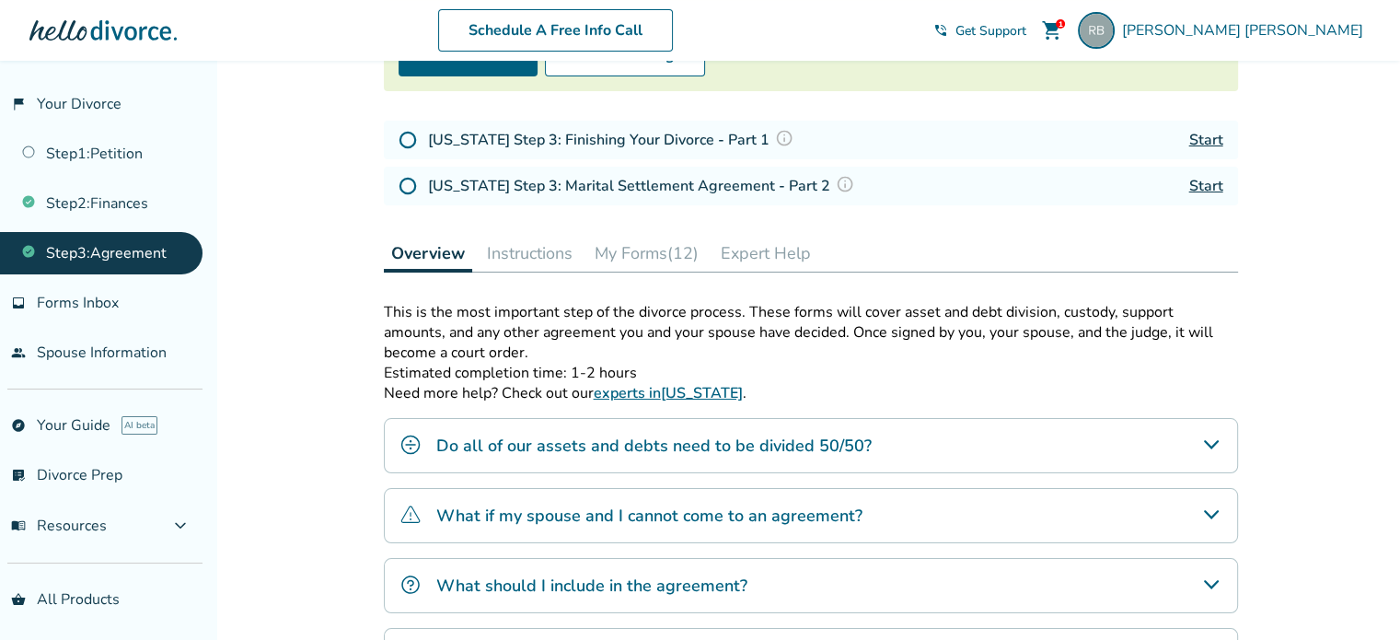
click at [1210, 185] on link "Start" at bounding box center [1206, 186] width 34 height 20
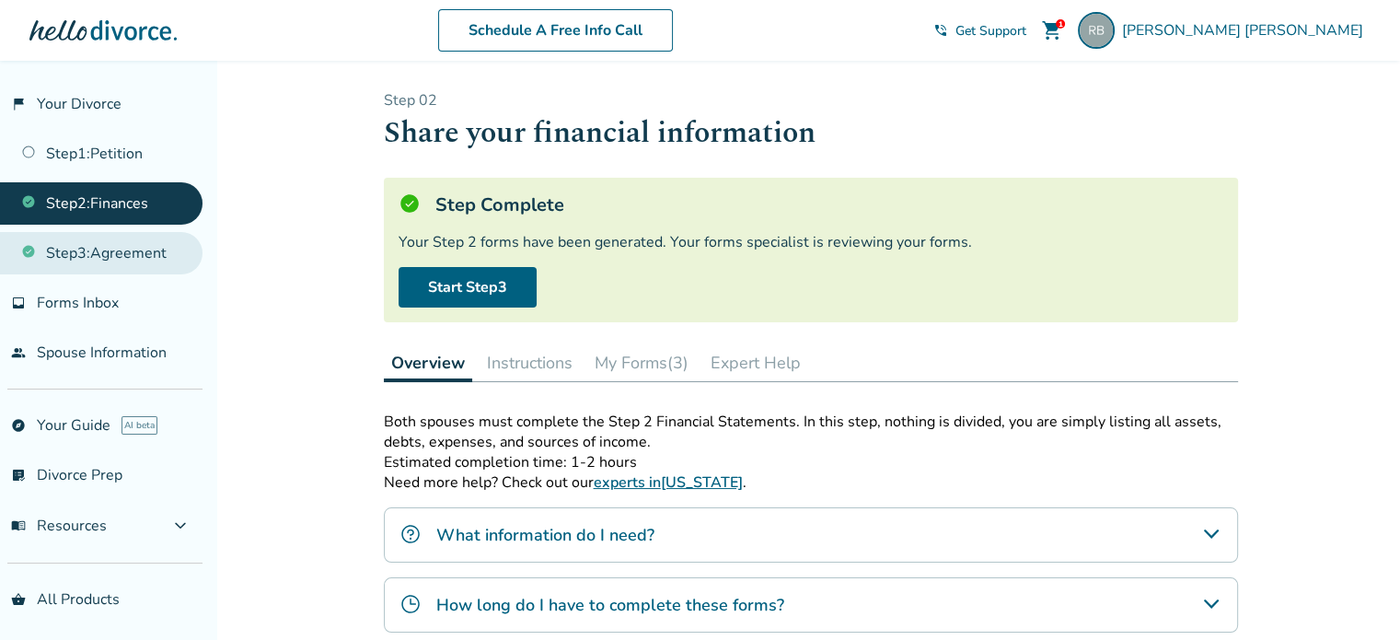
click at [100, 261] on link "Step 3 : Agreement" at bounding box center [101, 253] width 202 height 42
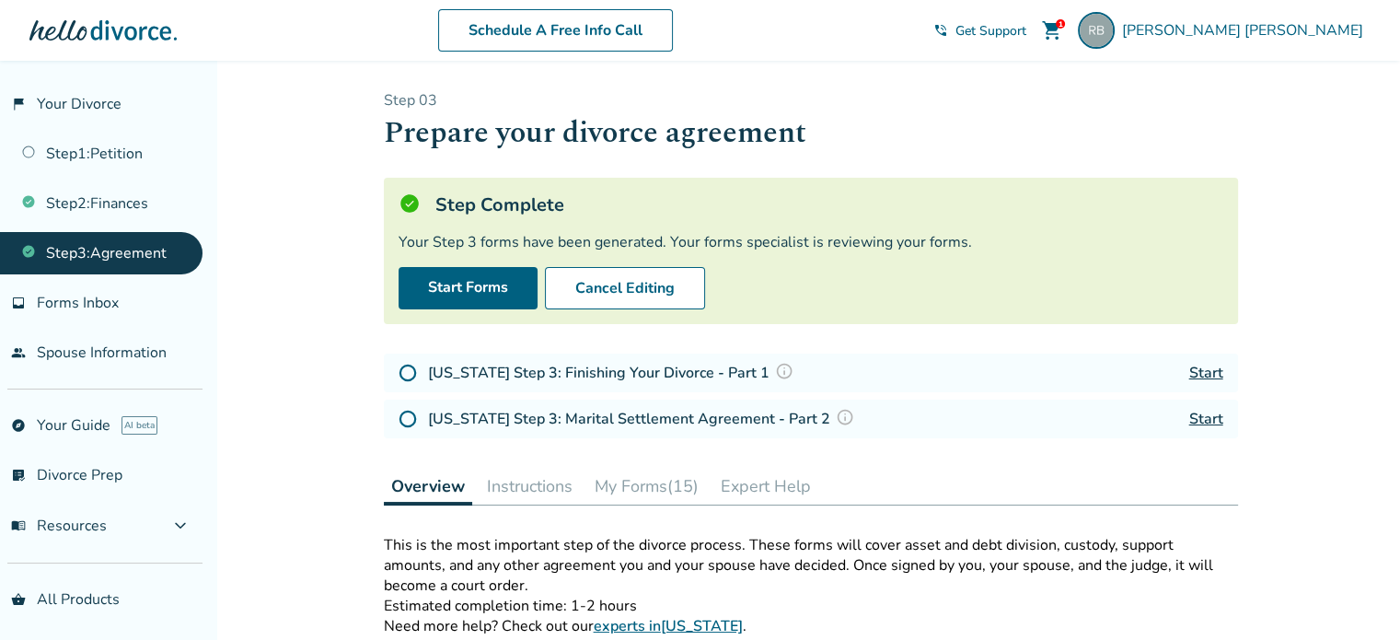
click at [616, 489] on button "My Forms (15)" at bounding box center [646, 486] width 119 height 37
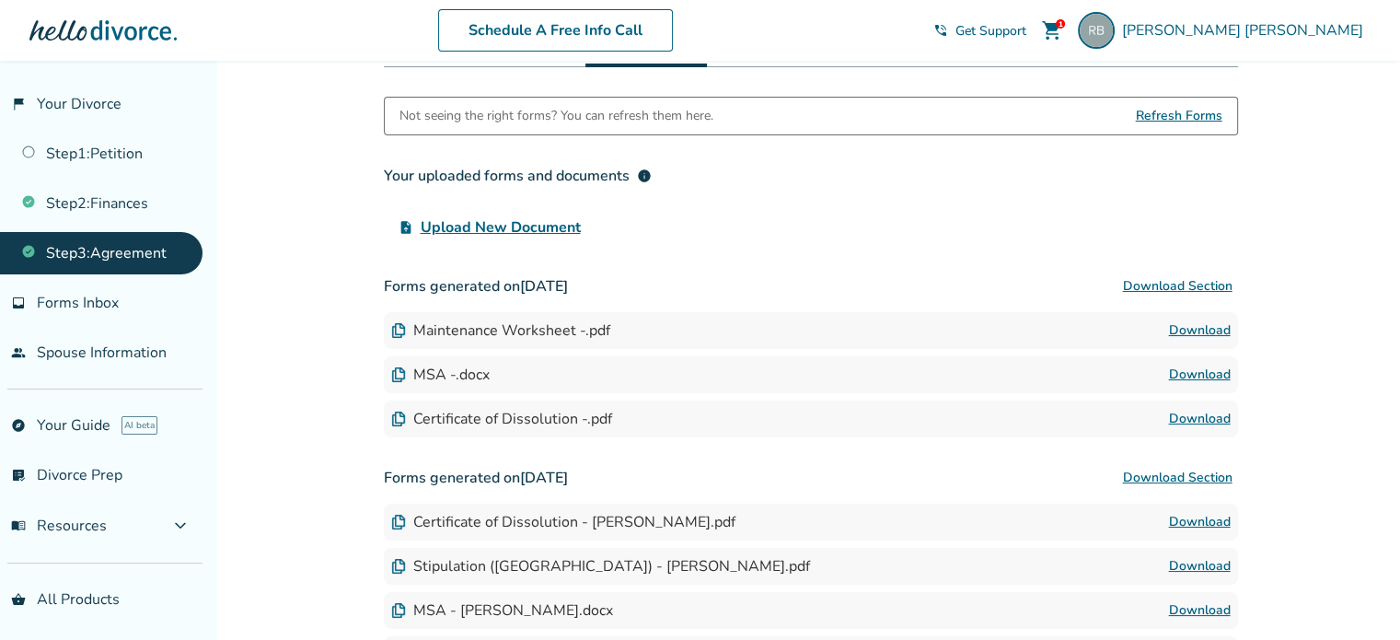
scroll to position [471, 0]
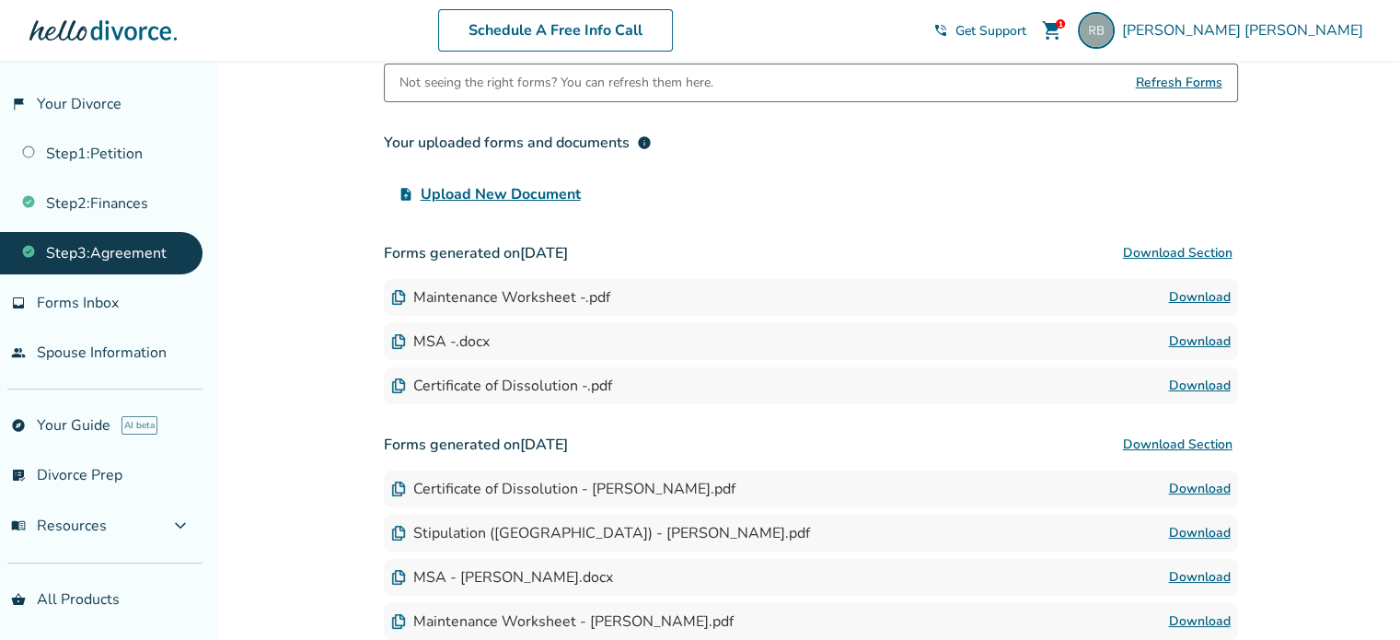
click at [1190, 295] on link "Download" at bounding box center [1200, 297] width 62 height 22
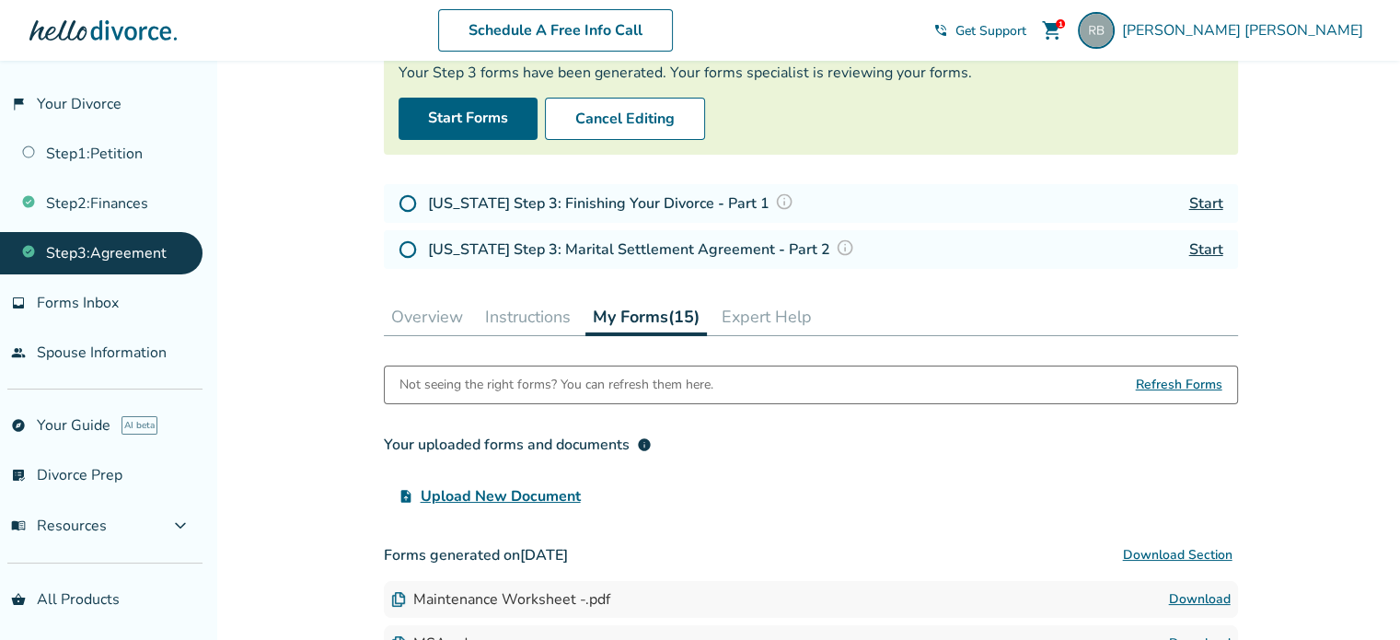
scroll to position [150, 0]
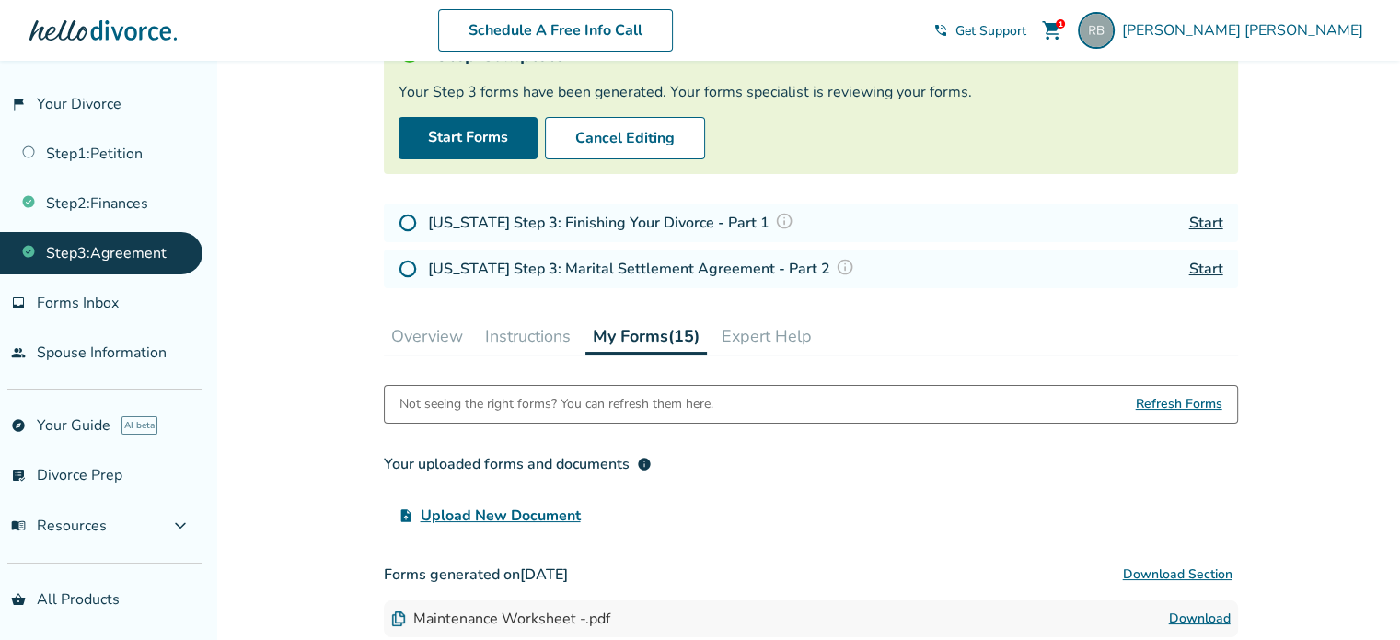
click at [1208, 226] on link "Start" at bounding box center [1206, 223] width 34 height 20
